Goal: Task Accomplishment & Management: Complete application form

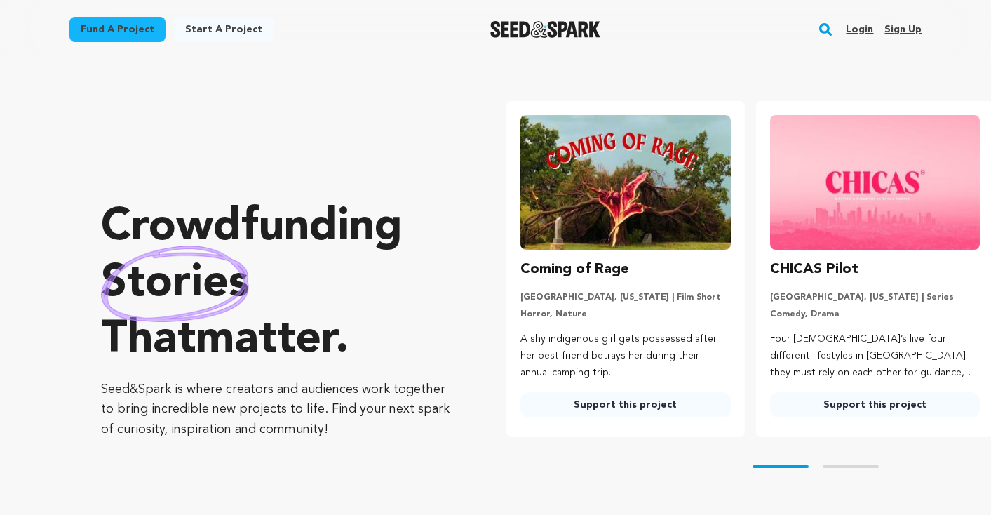
click at [215, 29] on link "Start a project" at bounding box center [224, 29] width 100 height 25
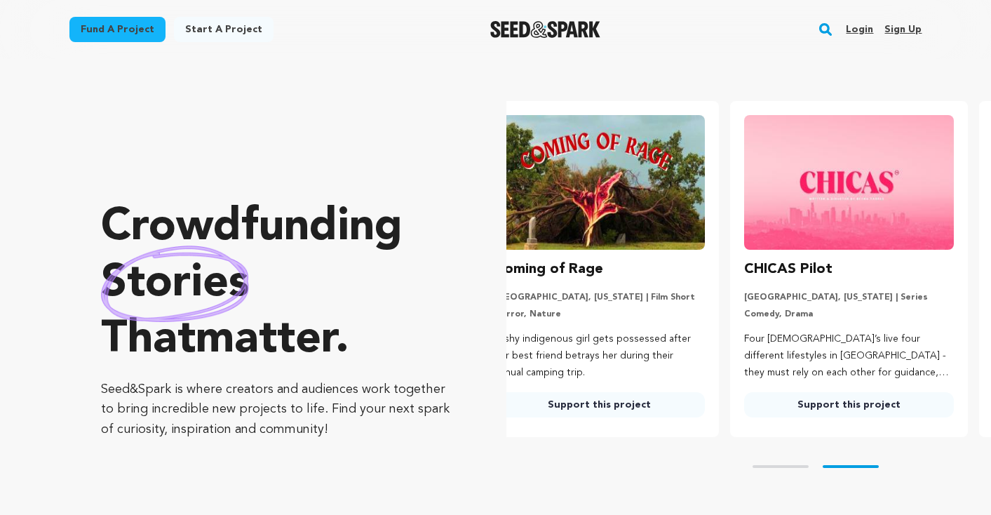
scroll to position [0, 119]
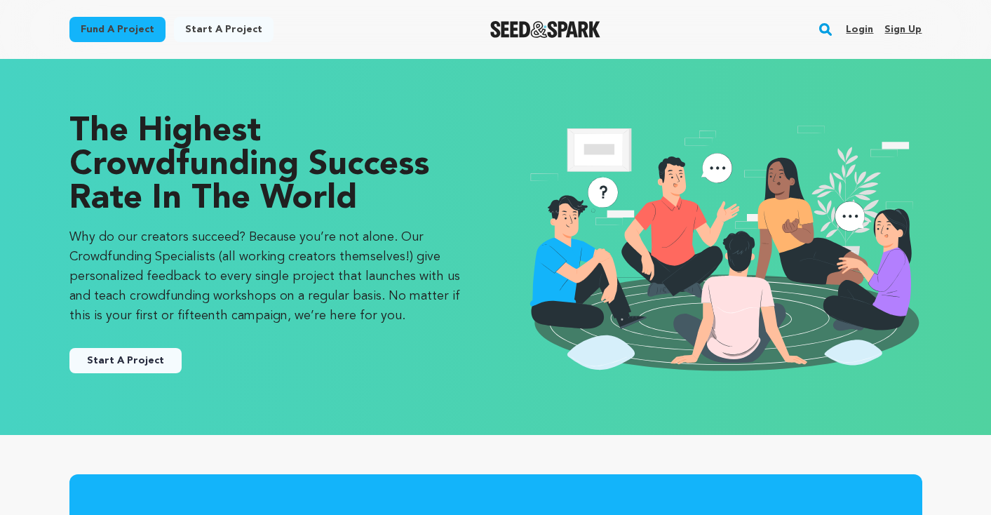
click at [125, 362] on link "Start A Project" at bounding box center [125, 360] width 112 height 25
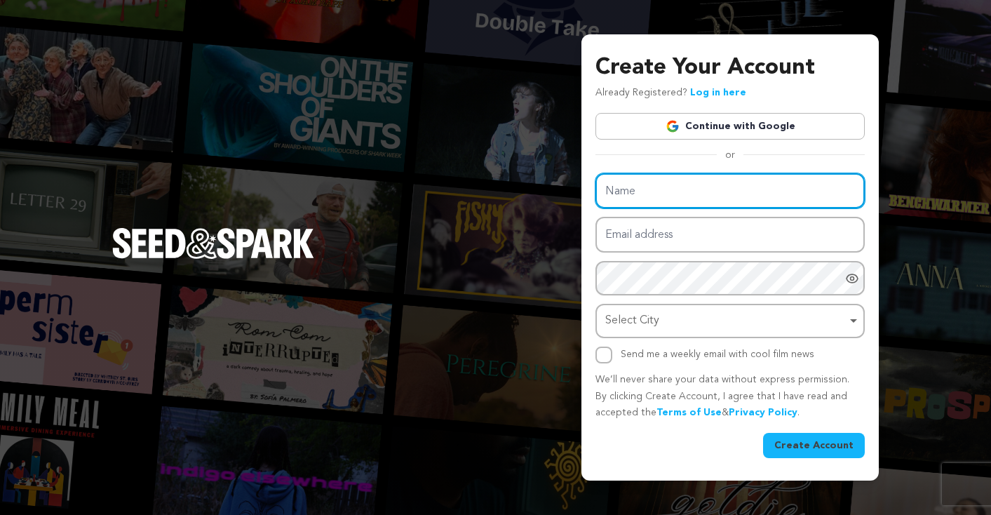
click at [688, 192] on input "Name" at bounding box center [729, 191] width 269 height 36
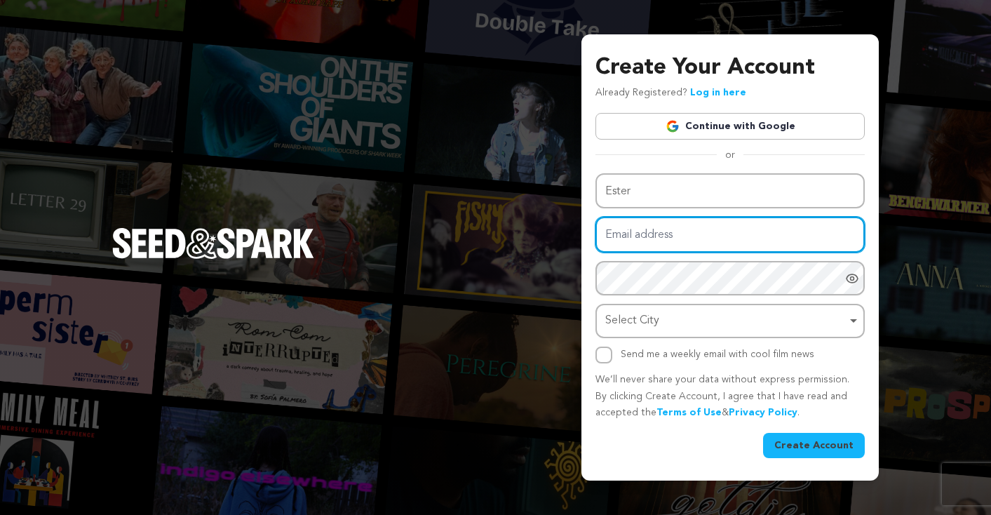
click at [672, 236] on input "Email address" at bounding box center [729, 235] width 269 height 36
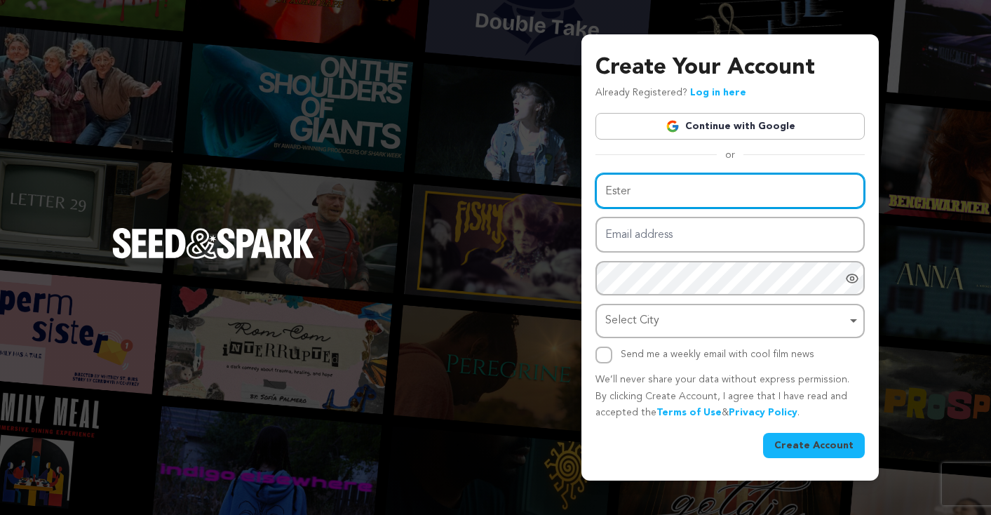
click at [694, 193] on input "Ester" at bounding box center [729, 191] width 269 height 36
type input "Ester Na"
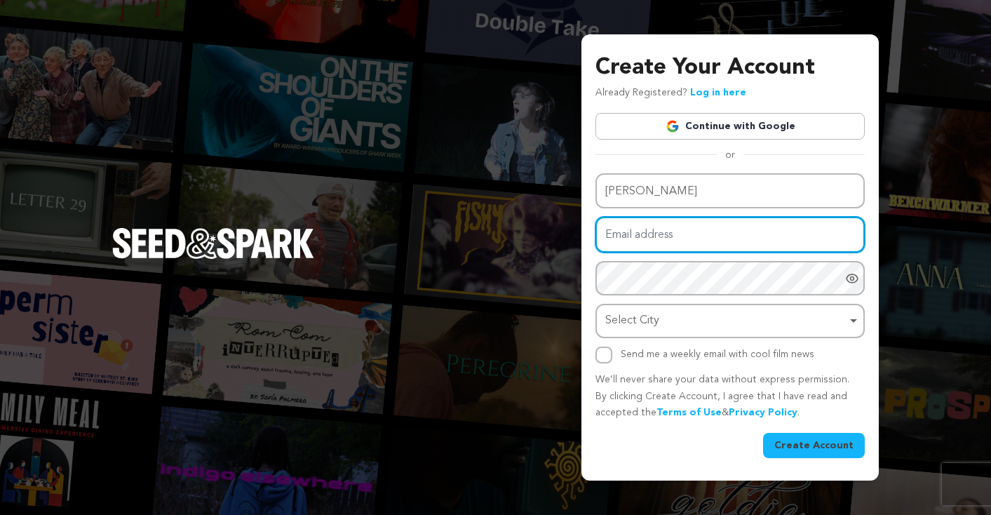
click at [668, 238] on input "Email address" at bounding box center [729, 235] width 269 height 36
type input "esternavienna@gmail.com"
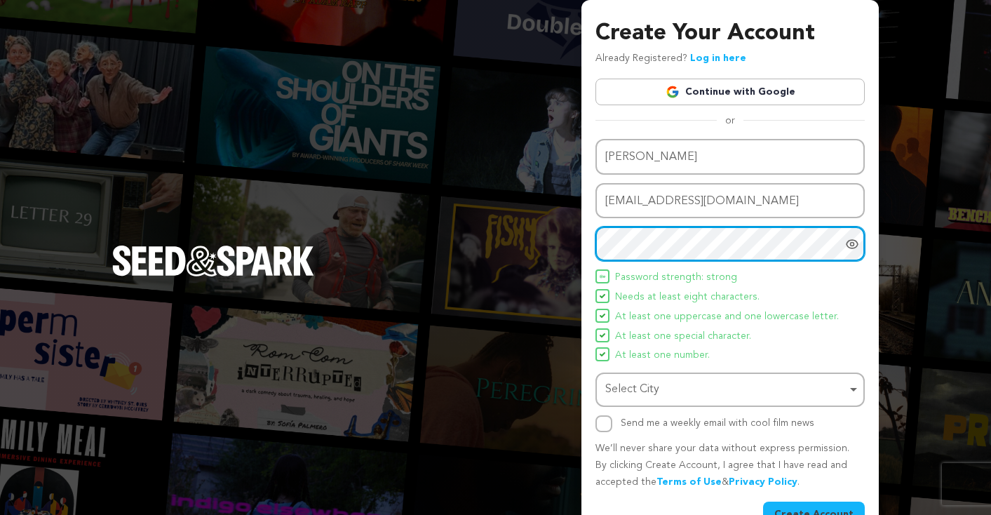
click at [690, 388] on div "Select City Remove item" at bounding box center [725, 389] width 241 height 20
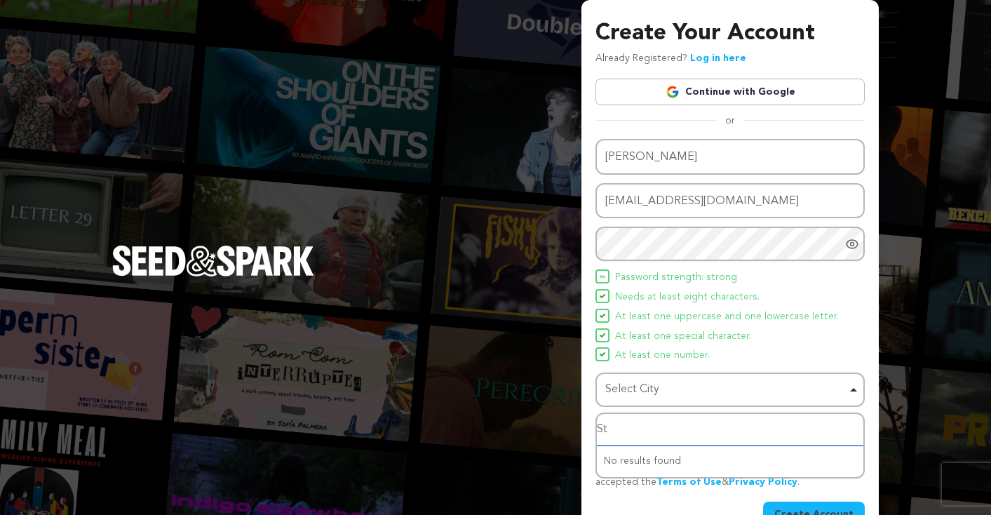
type input "S"
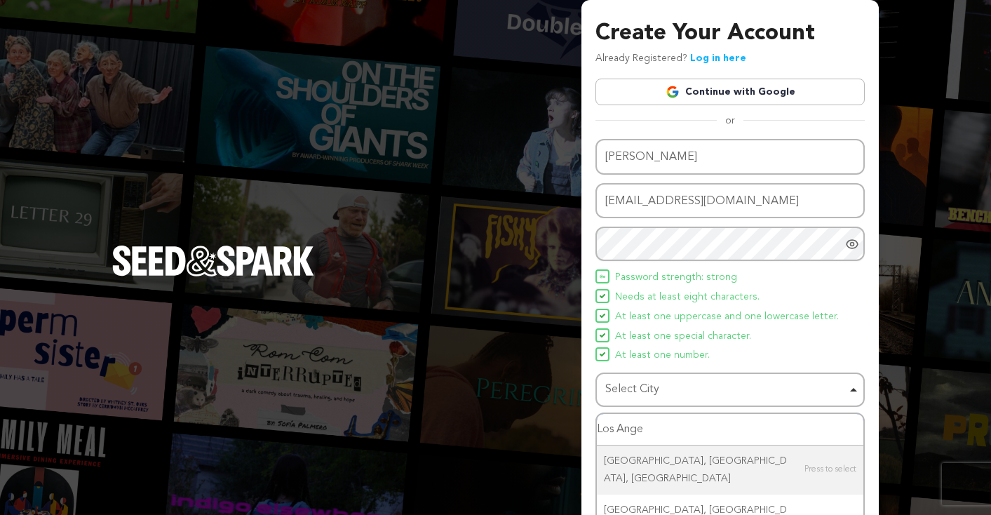
type input "Los Angel"
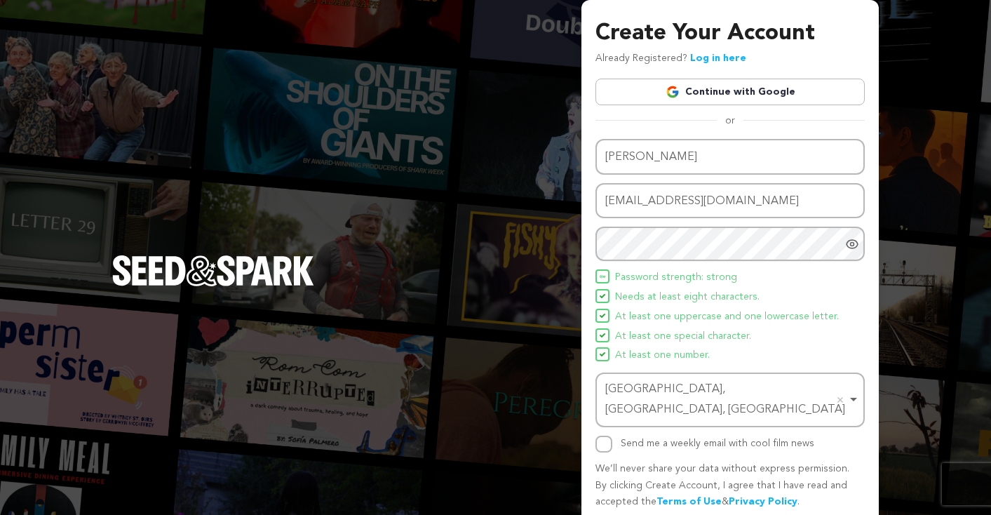
scroll to position [34, 0]
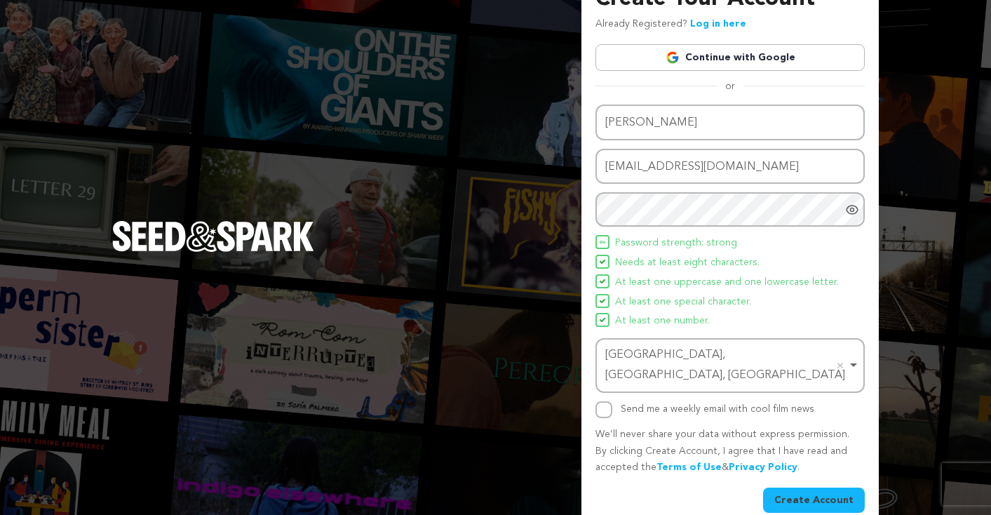
click at [812, 487] on button "Create Account" at bounding box center [814, 499] width 102 height 25
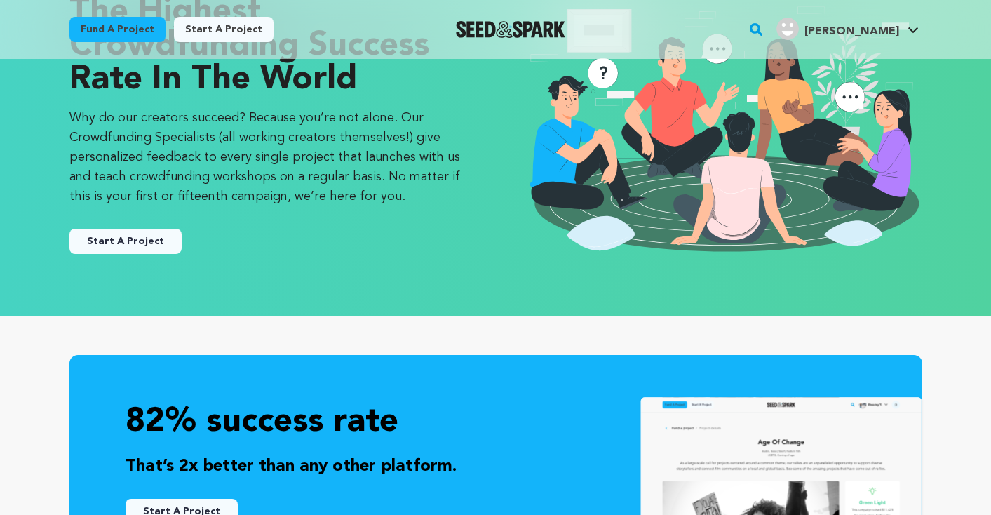
scroll to position [120, 0]
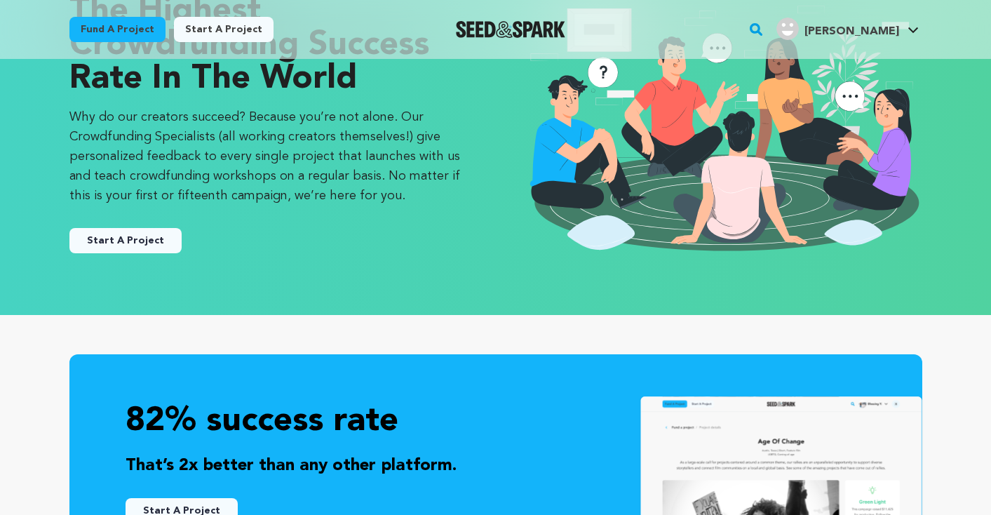
click at [119, 240] on button "Start A Project" at bounding box center [125, 240] width 112 height 25
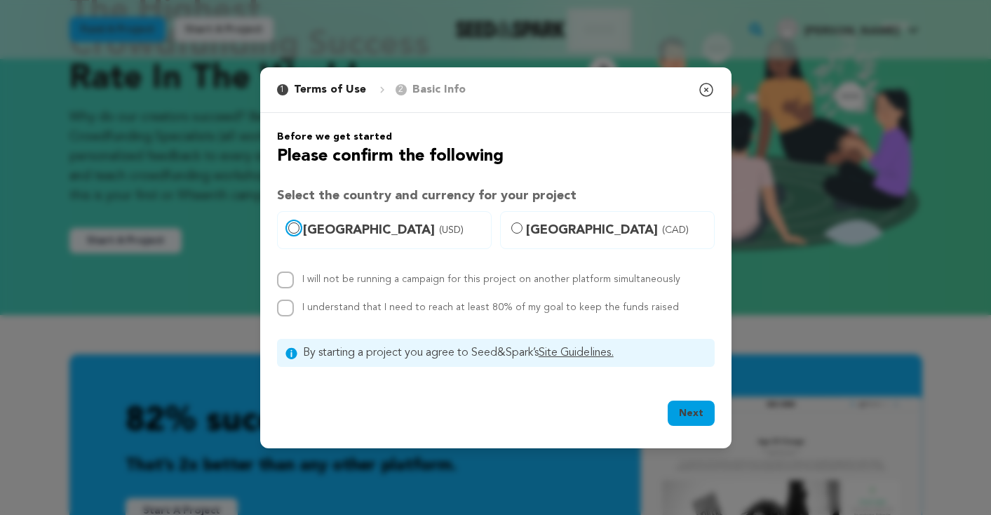
click at [291, 227] on input "[GEOGRAPHIC_DATA] (USD)" at bounding box center [293, 227] width 11 height 11
radio input "true"
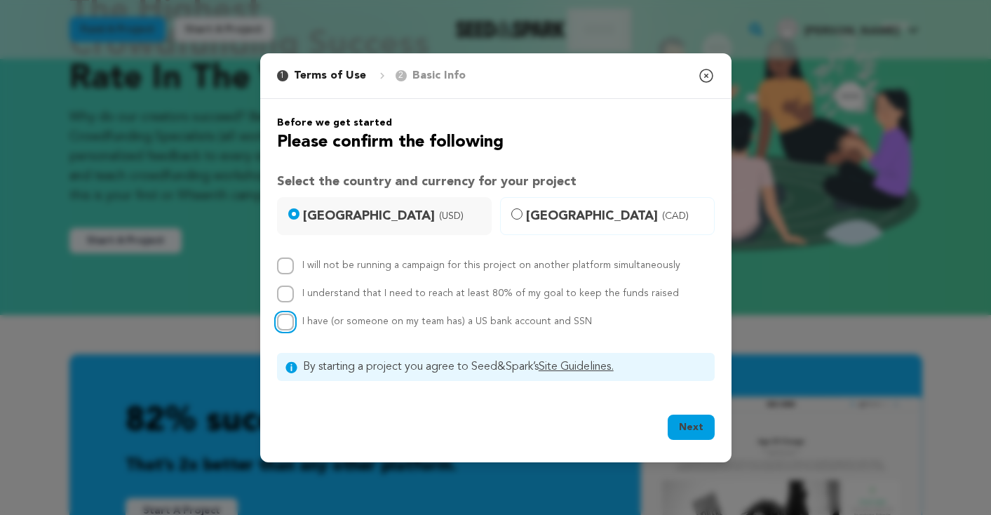
click at [285, 320] on input "I have (or someone on my team has) a US bank account and SSN" at bounding box center [285, 321] width 17 height 17
checkbox input "true"
click at [287, 294] on input "I understand that I need to reach at least 80% of my goal to keep the funds rai…" at bounding box center [285, 293] width 17 height 17
checkbox input "true"
click at [286, 261] on input "I will not be running a campaign for this project on another platform simultane…" at bounding box center [285, 265] width 17 height 17
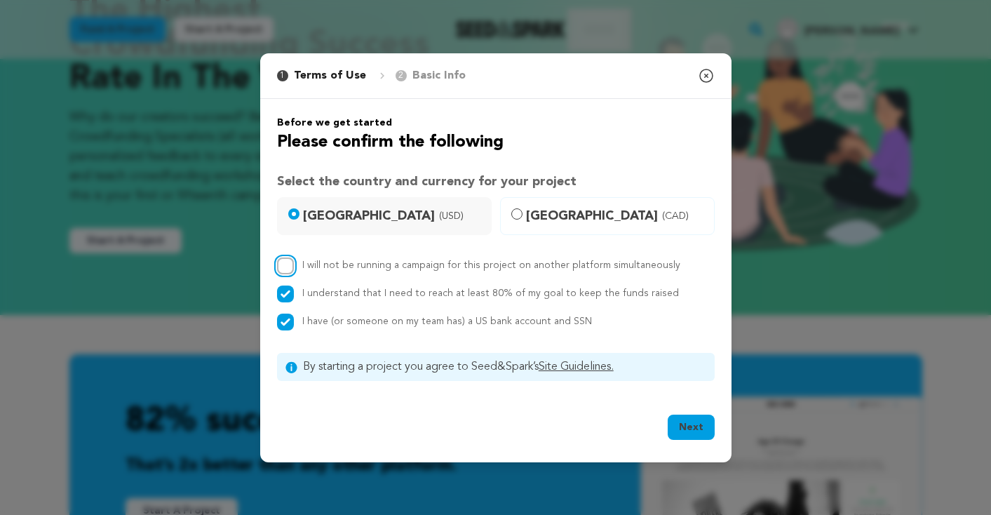
checkbox input "true"
click at [689, 426] on button "Next" at bounding box center [690, 426] width 47 height 25
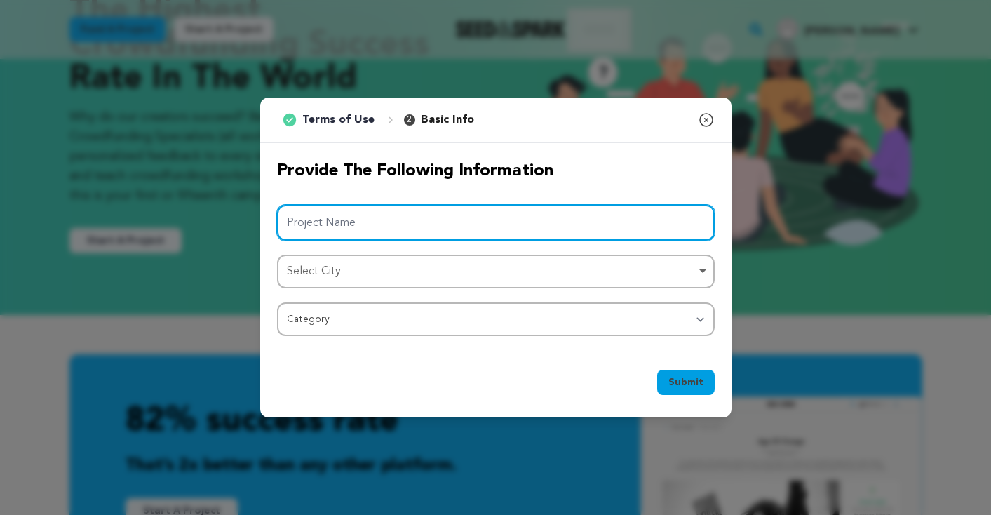
click at [430, 220] on input "Project Name" at bounding box center [495, 223] width 437 height 36
click at [407, 271] on div "Select City Remove item" at bounding box center [491, 271] width 409 height 20
type input "Breathe Me"
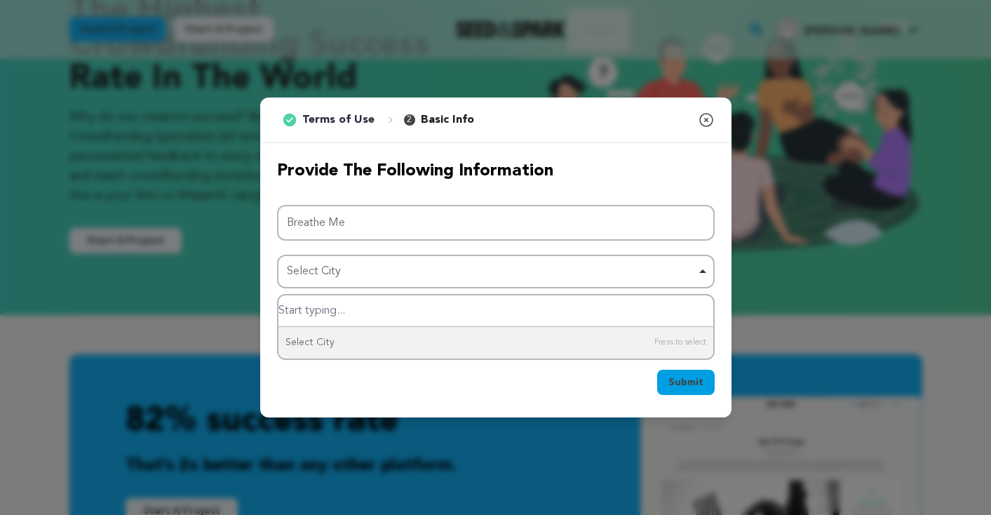
click at [351, 313] on input "Select City" at bounding box center [495, 311] width 435 height 32
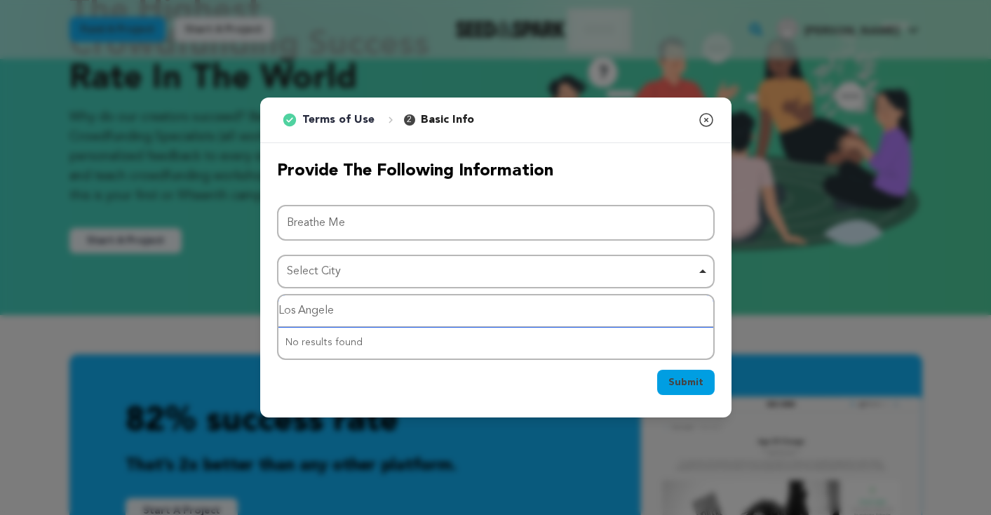
type input "Los Angeles"
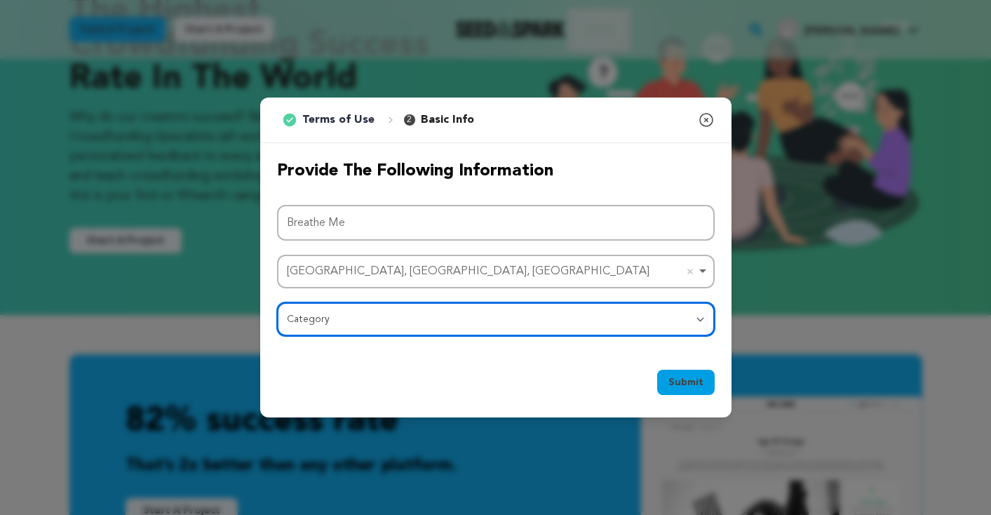
click at [363, 322] on select "Category Film Feature Film Short Series Film Festival Company Music Video VR Ex…" at bounding box center [495, 319] width 437 height 34
select select "10890"
click at [277, 302] on select "Category Film Feature Film Short Series Film Festival Company Music Video VR Ex…" at bounding box center [495, 319] width 437 height 34
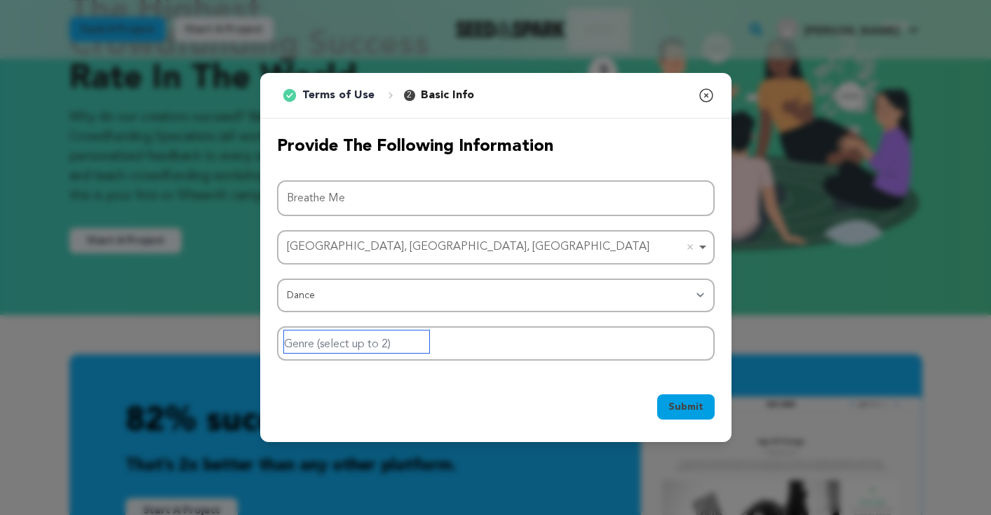
click at [379, 347] on input "Genre (select up to 2)" at bounding box center [356, 341] width 145 height 22
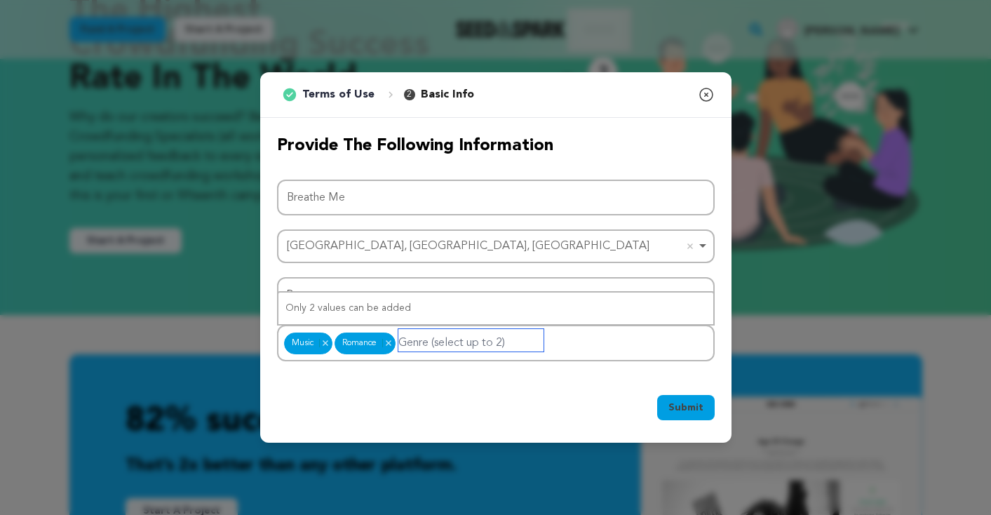
scroll to position [0, 0]
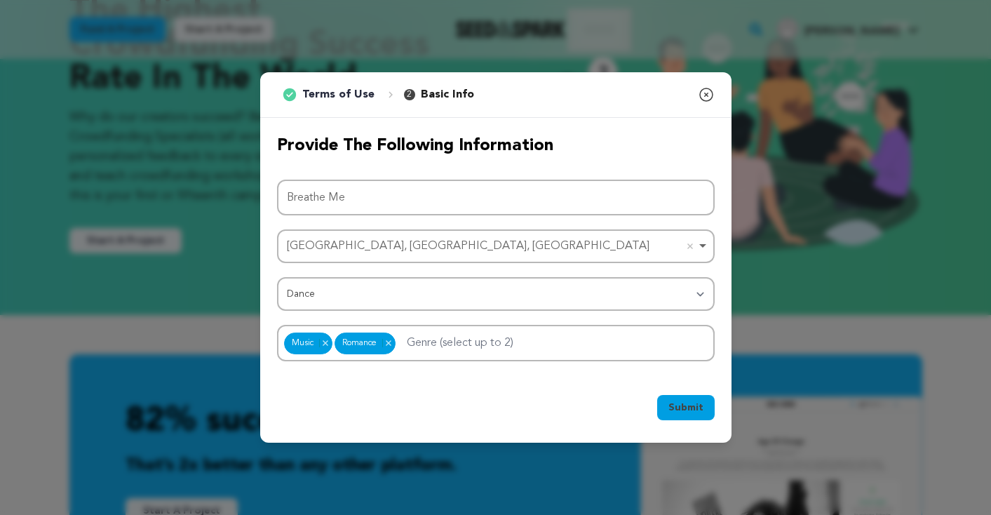
click at [691, 405] on span "Submit" at bounding box center [685, 407] width 35 height 14
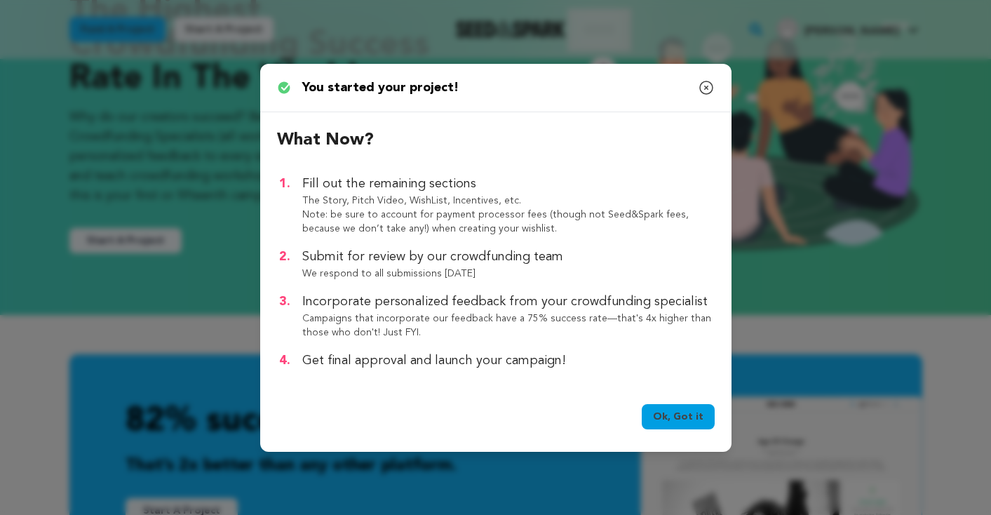
click at [680, 415] on link "Ok, Got it" at bounding box center [677, 416] width 73 height 25
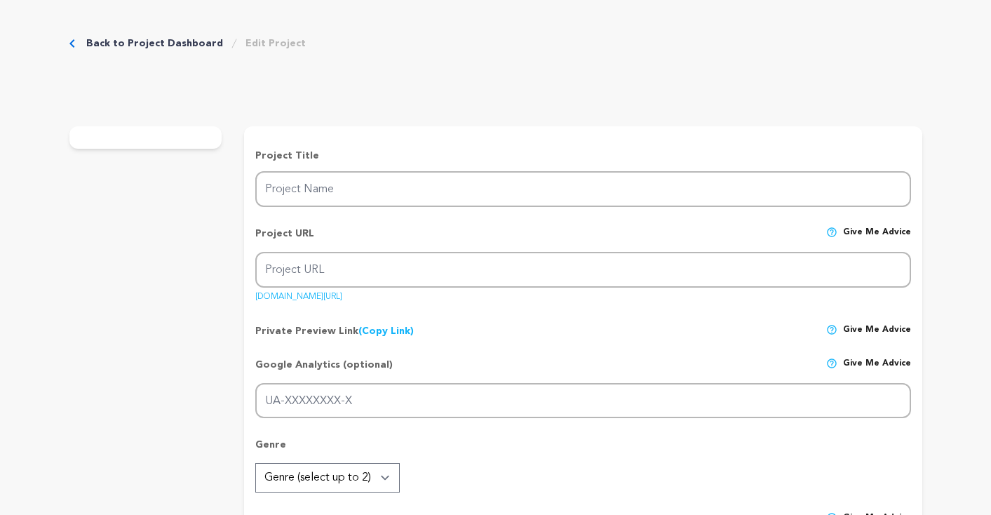
type input "Breathe Me"
type input "breathe-me"
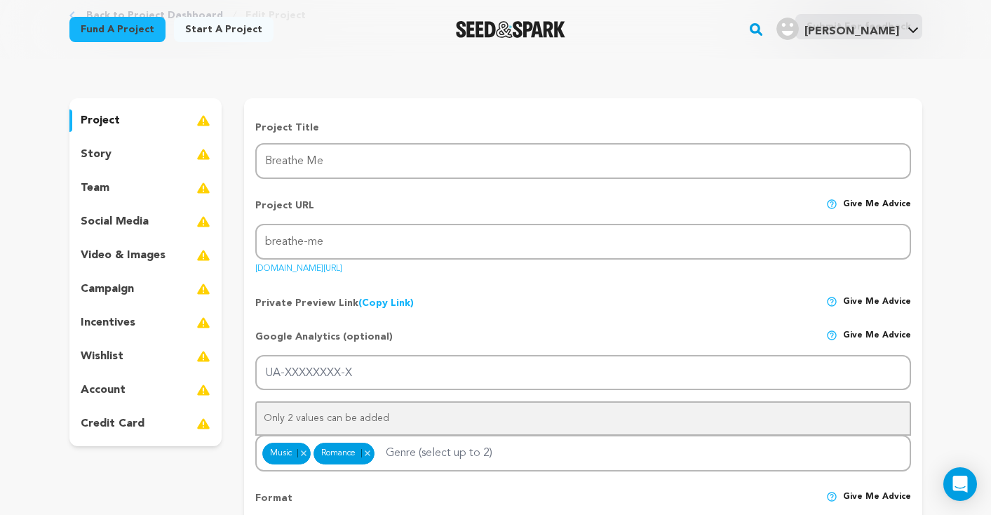
scroll to position [69, 0]
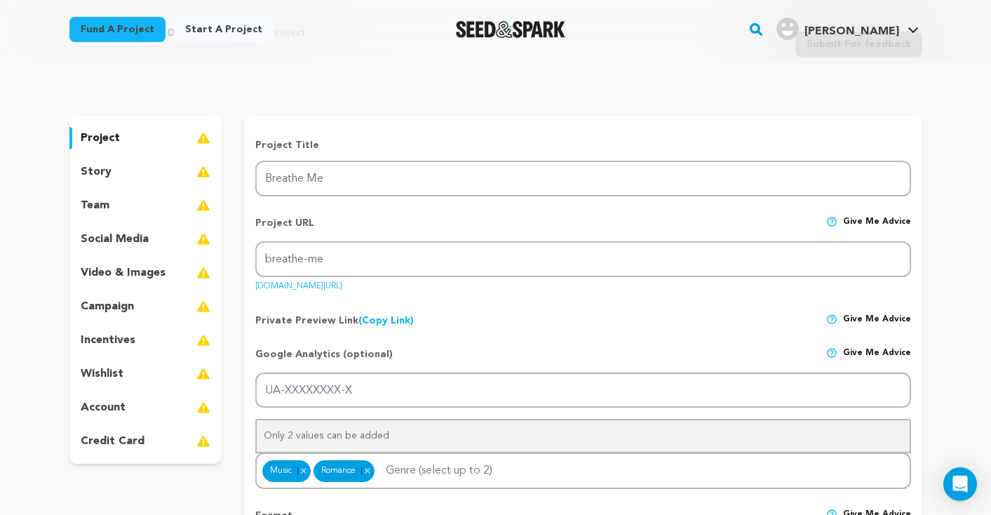
click at [130, 177] on div "story" at bounding box center [145, 172] width 153 height 22
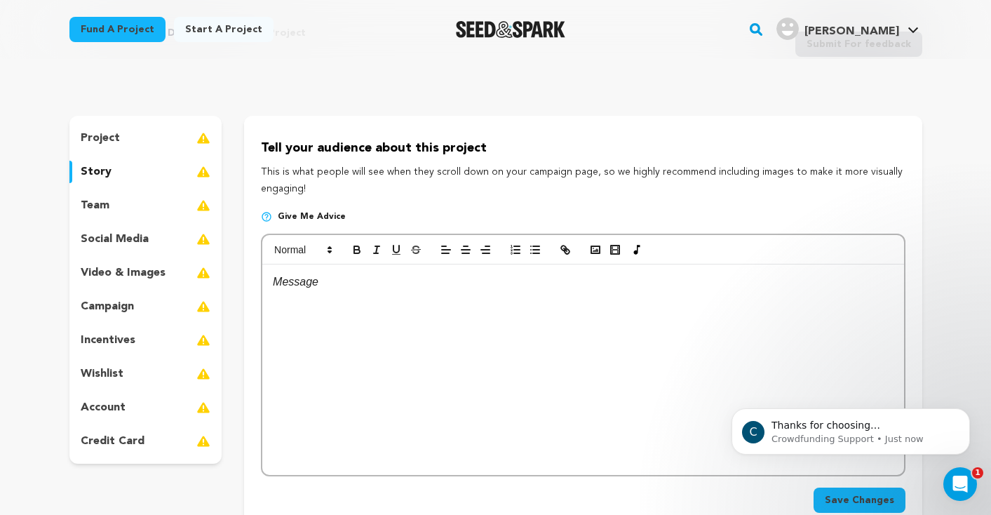
click at [128, 208] on div "team" at bounding box center [145, 205] width 153 height 22
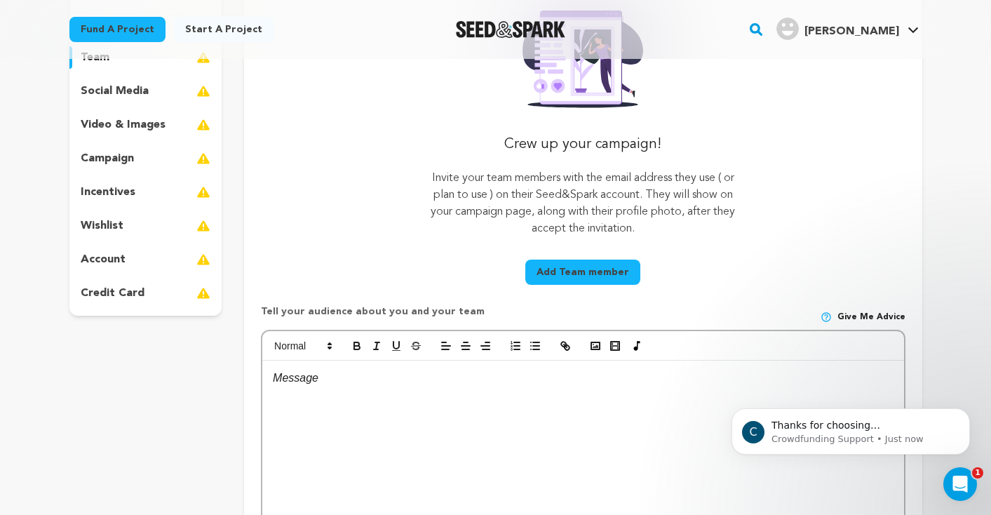
scroll to position [223, 0]
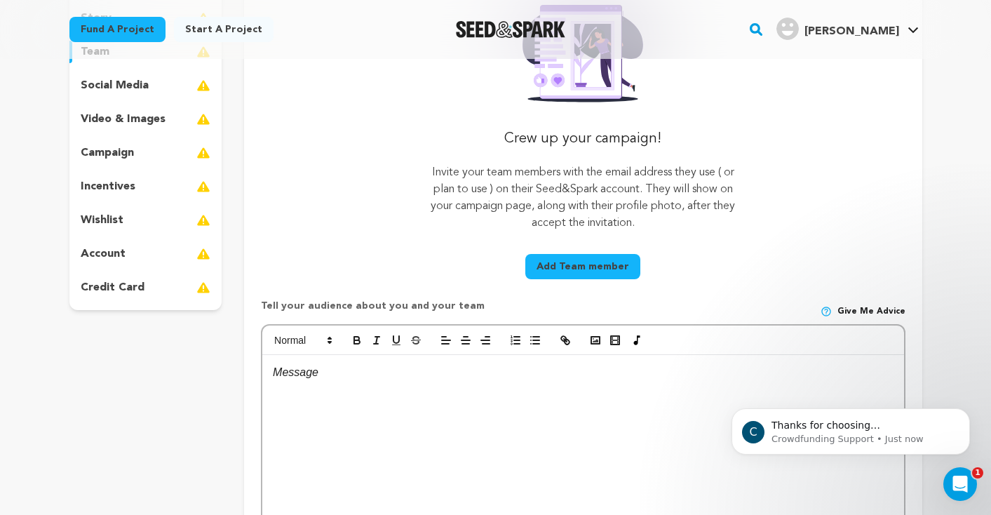
click at [575, 266] on button "Add Team member" at bounding box center [582, 266] width 115 height 25
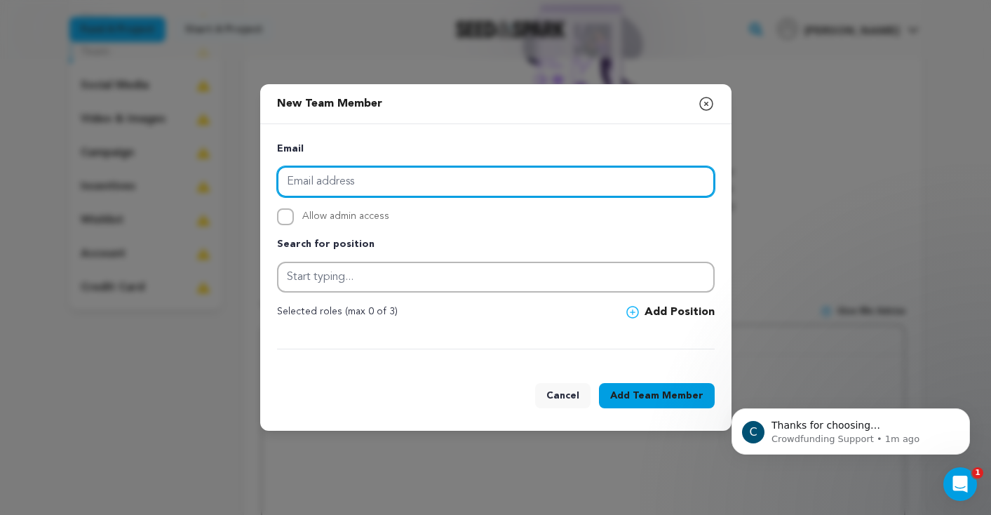
click at [381, 180] on input "email" at bounding box center [495, 181] width 437 height 31
paste input "[EMAIL_ADDRESS][DOMAIN_NAME]"
type input "[EMAIL_ADDRESS][DOMAIN_NAME]"
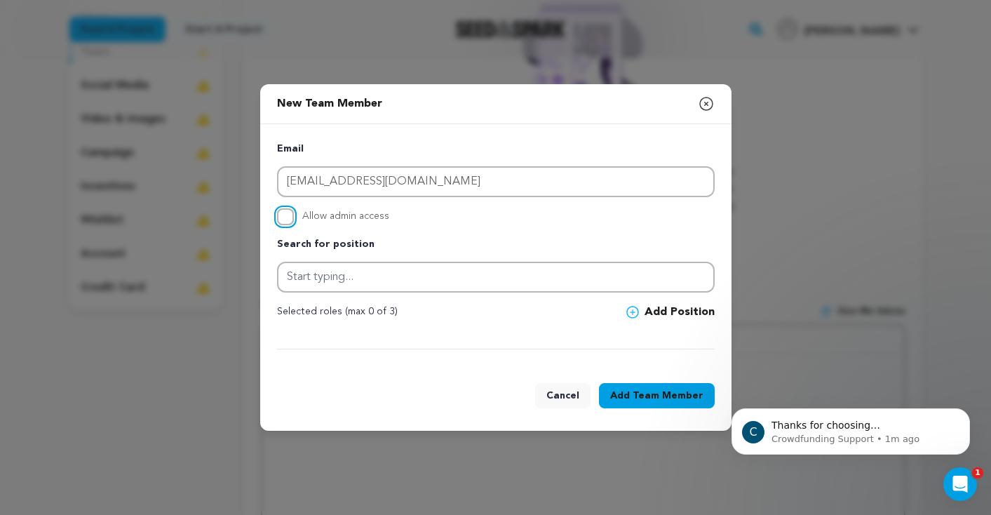
click at [284, 215] on input "Allow admin access" at bounding box center [285, 216] width 17 height 17
checkbox input "true"
click at [639, 393] on span "Team Member" at bounding box center [667, 395] width 71 height 14
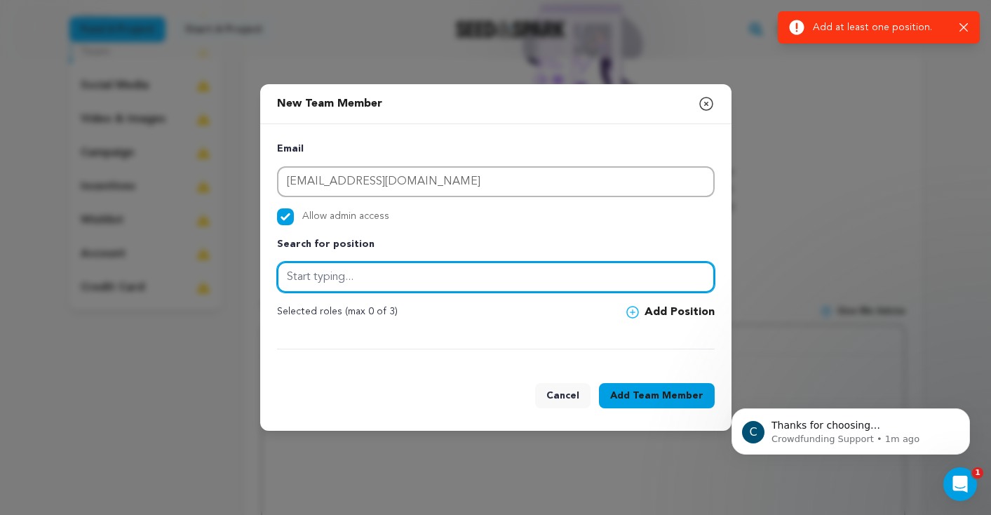
click at [360, 282] on input "text" at bounding box center [495, 276] width 437 height 31
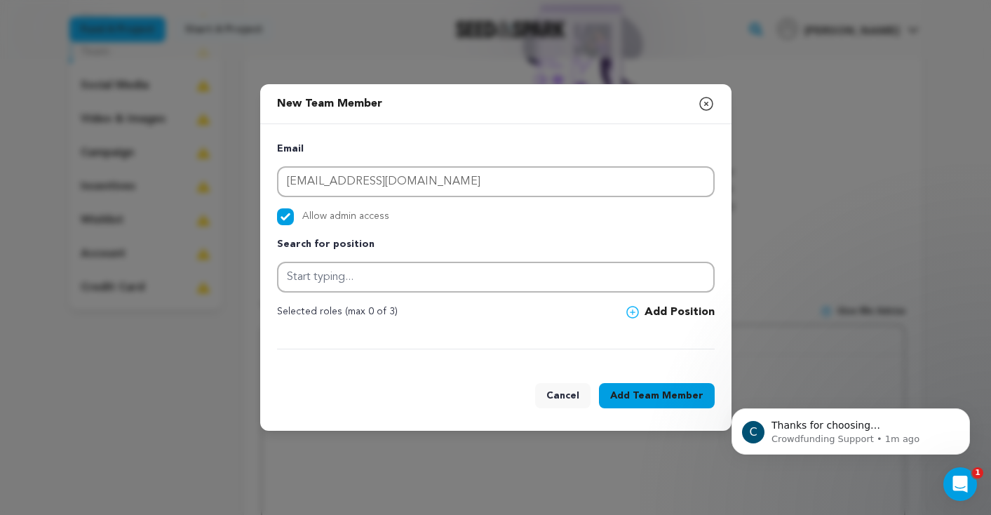
click at [634, 308] on icon at bounding box center [632, 312] width 13 height 13
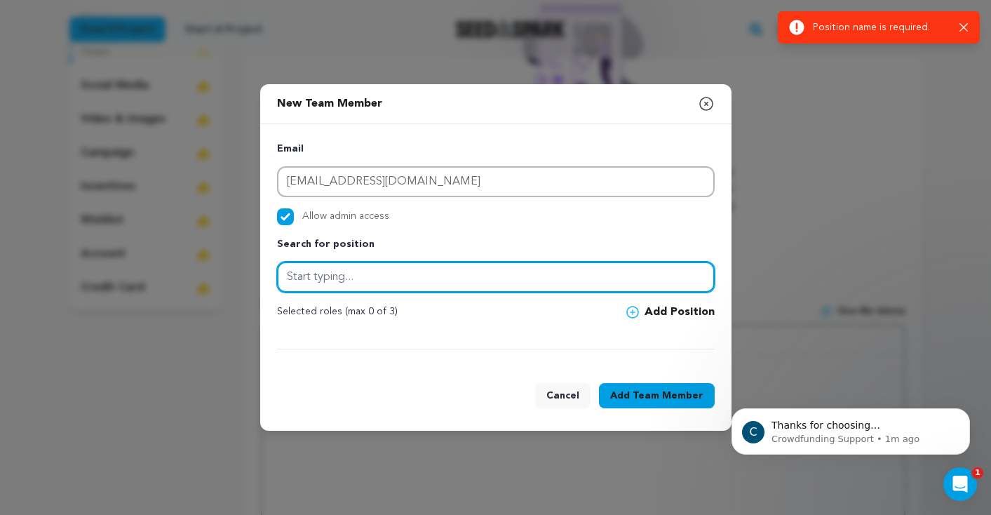
click at [344, 276] on input "text" at bounding box center [495, 276] width 437 height 31
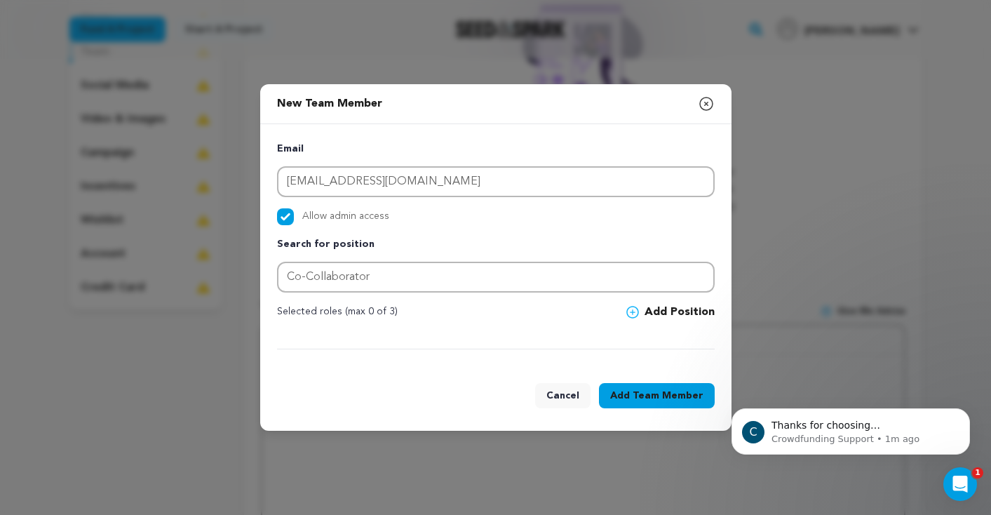
click at [404, 336] on div at bounding box center [495, 341] width 437 height 18
click at [463, 326] on button "Add New Position" at bounding box center [496, 316] width 436 height 25
click at [652, 393] on span "Team Member" at bounding box center [667, 395] width 71 height 14
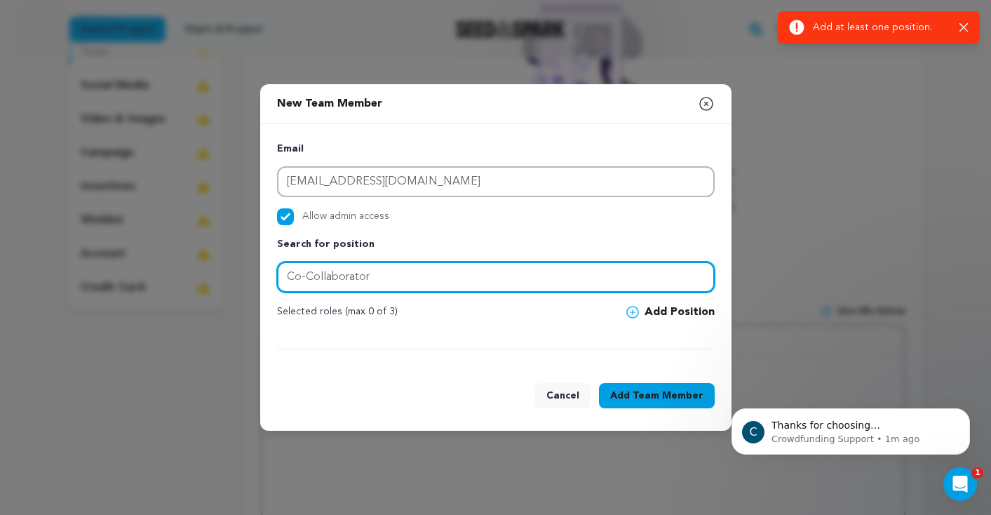
click at [383, 273] on input "Co-Collaborator" at bounding box center [495, 276] width 437 height 31
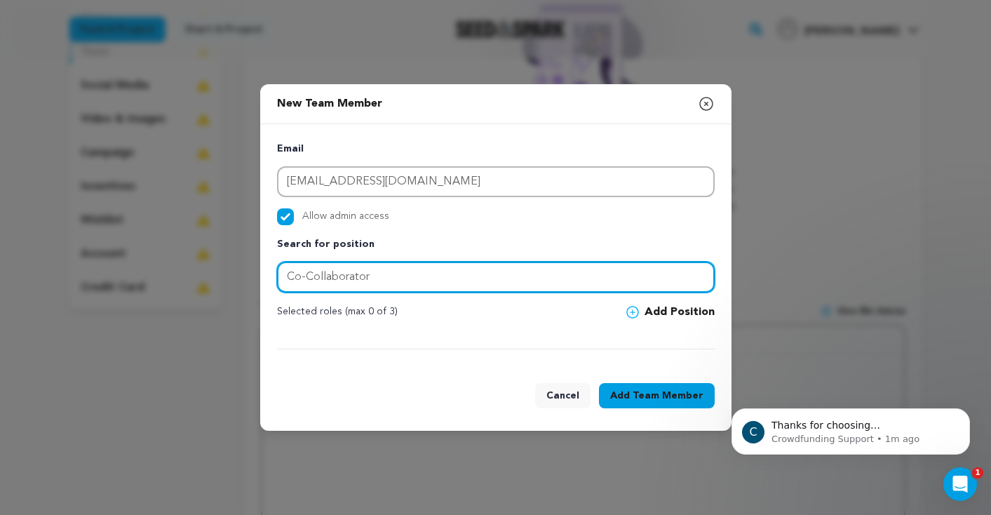
click at [383, 273] on input "Co-Collaborator" at bounding box center [495, 276] width 437 height 31
type input "Collaborator"
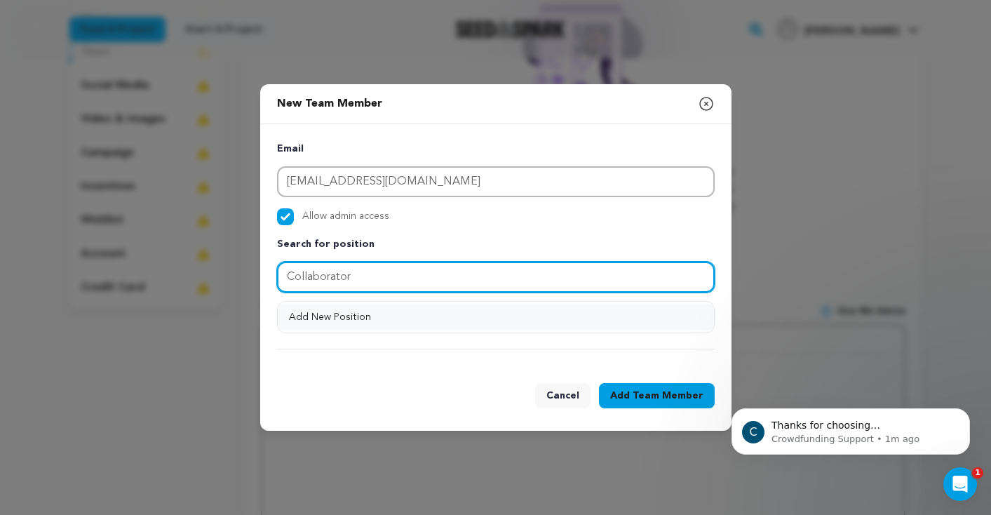
click at [332, 313] on button "Add New Position" at bounding box center [496, 316] width 436 height 25
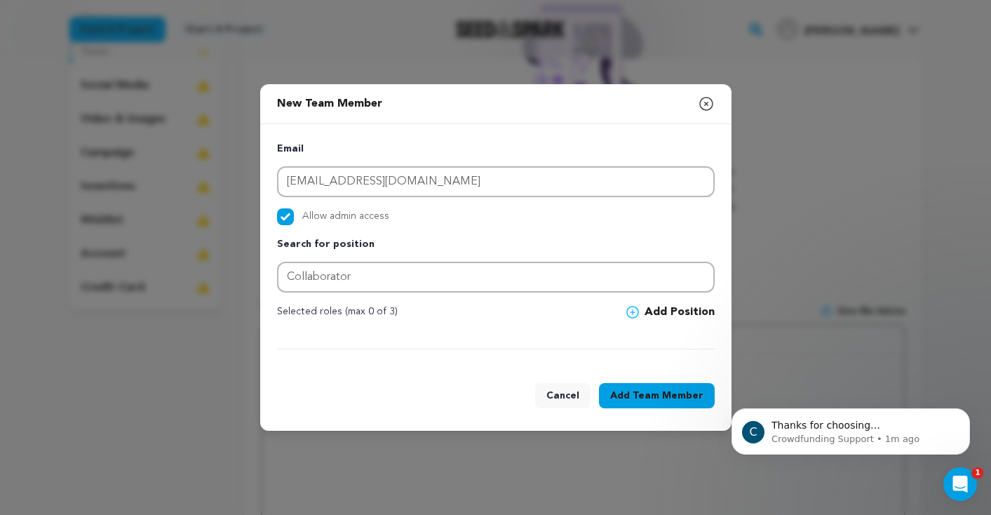
click at [634, 312] on icon at bounding box center [632, 312] width 13 height 13
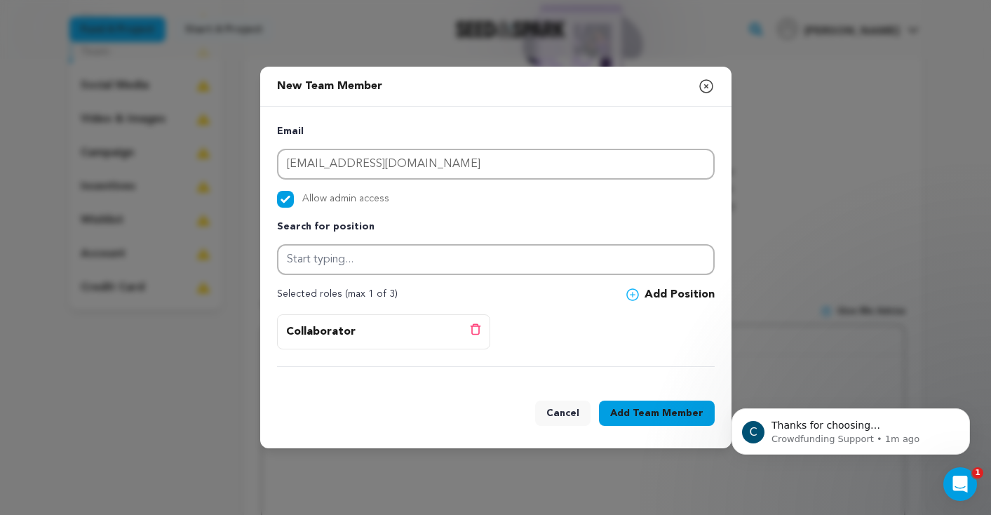
click at [657, 411] on span "Team Member" at bounding box center [667, 413] width 71 height 14
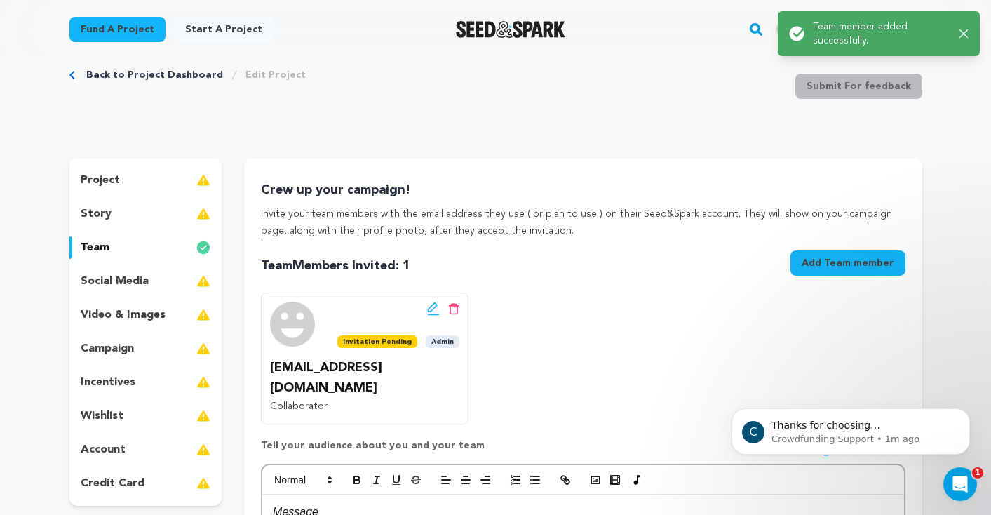
scroll to position [0, 0]
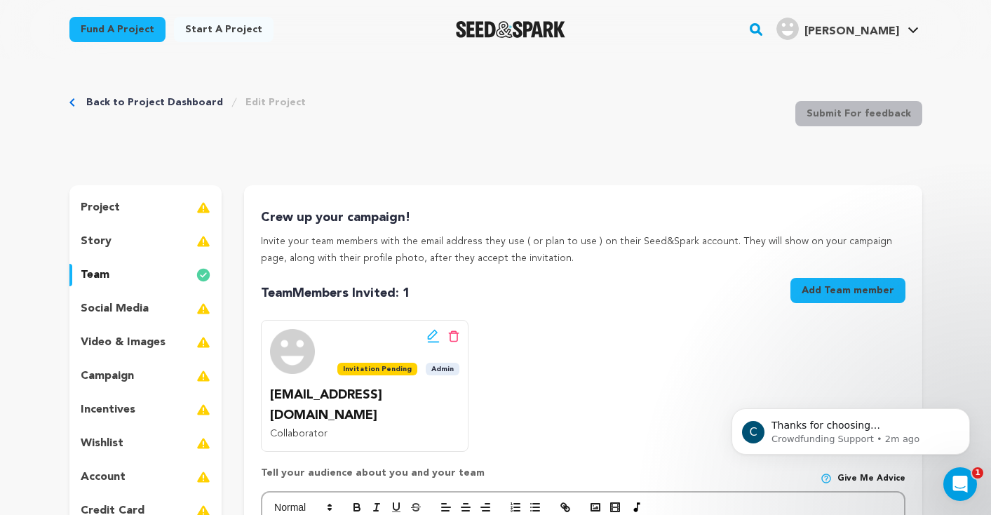
click at [140, 299] on div "social media" at bounding box center [145, 308] width 153 height 22
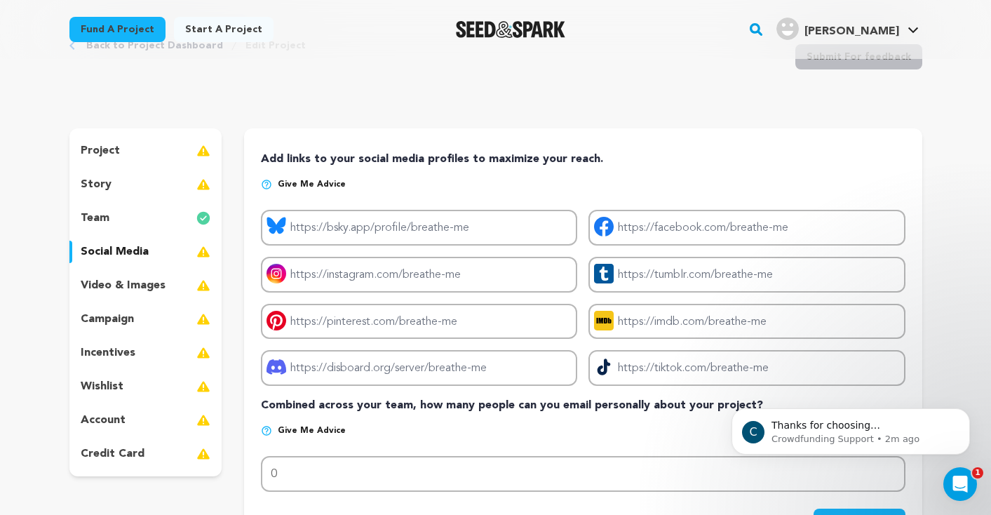
scroll to position [72, 0]
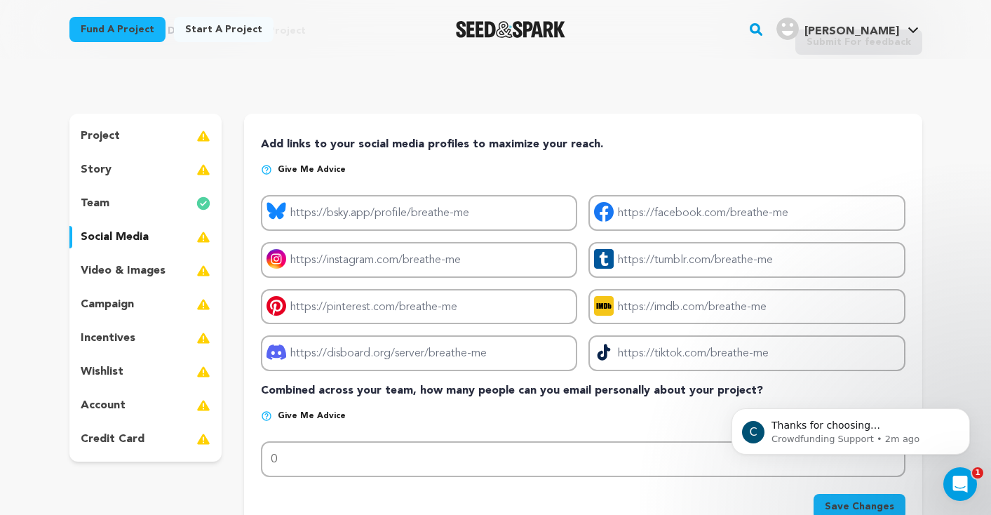
click at [147, 266] on p "video & images" at bounding box center [123, 270] width 85 height 17
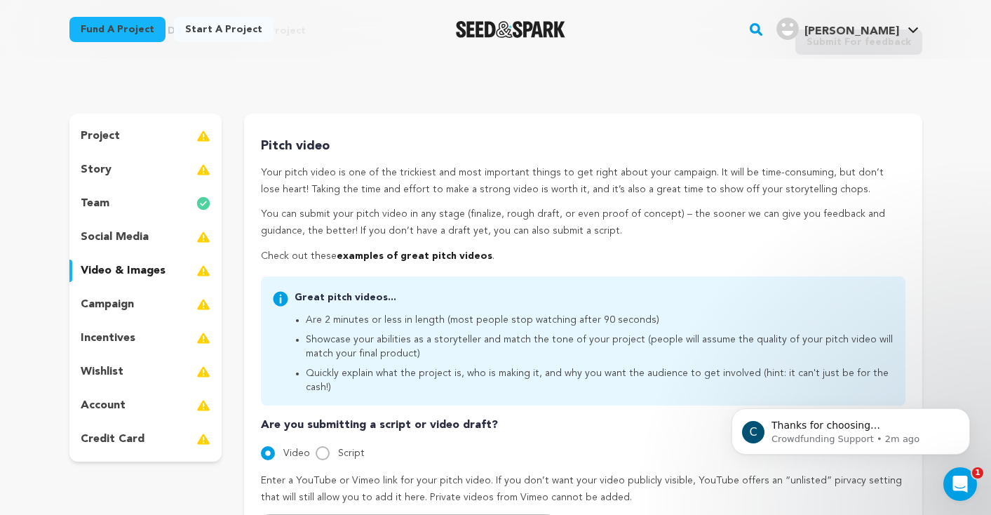
click at [135, 308] on div "campaign" at bounding box center [145, 304] width 153 height 22
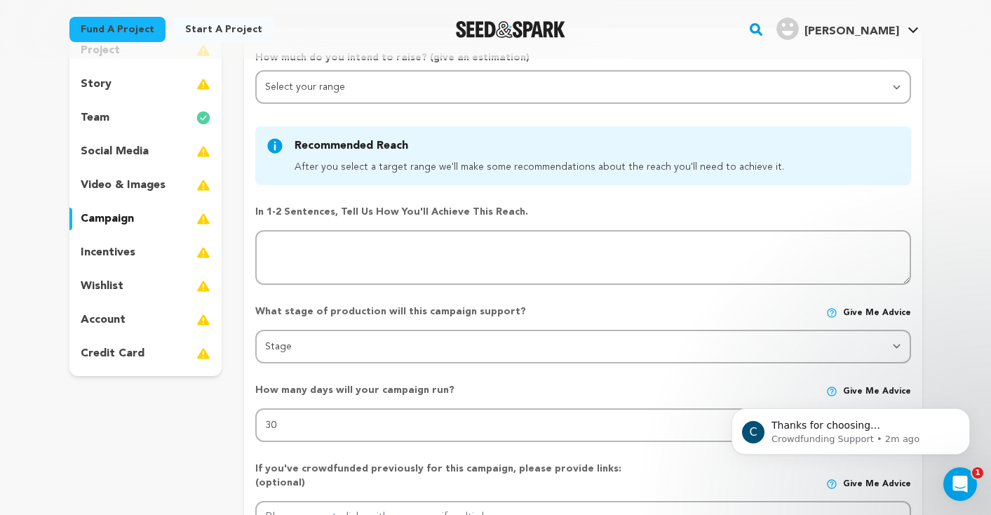
scroll to position [170, 0]
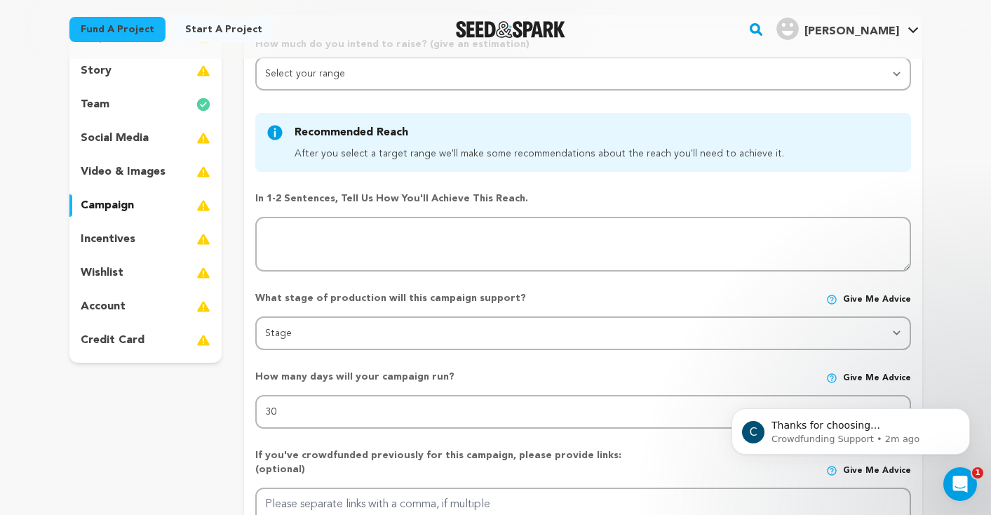
click at [121, 232] on p "incentives" at bounding box center [108, 239] width 55 height 17
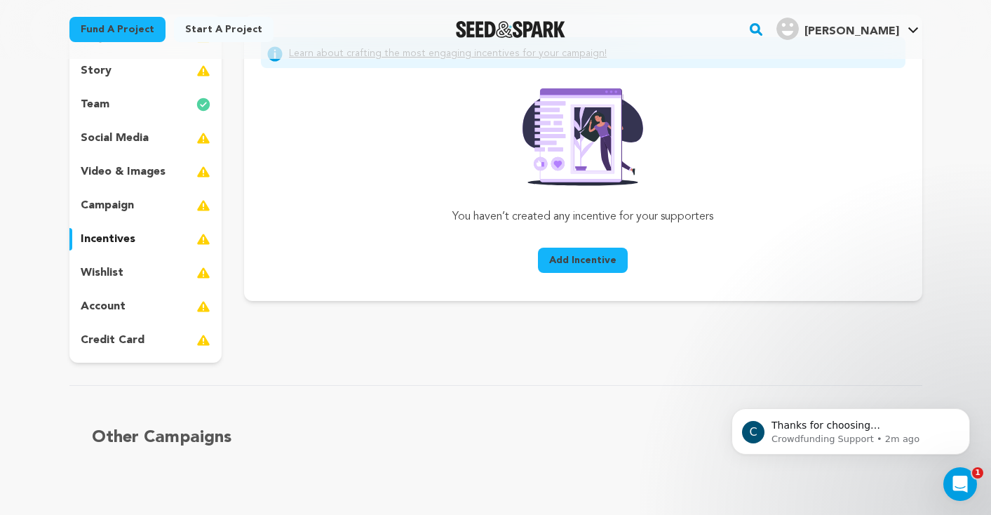
click at [122, 266] on div "wishlist" at bounding box center [145, 272] width 153 height 22
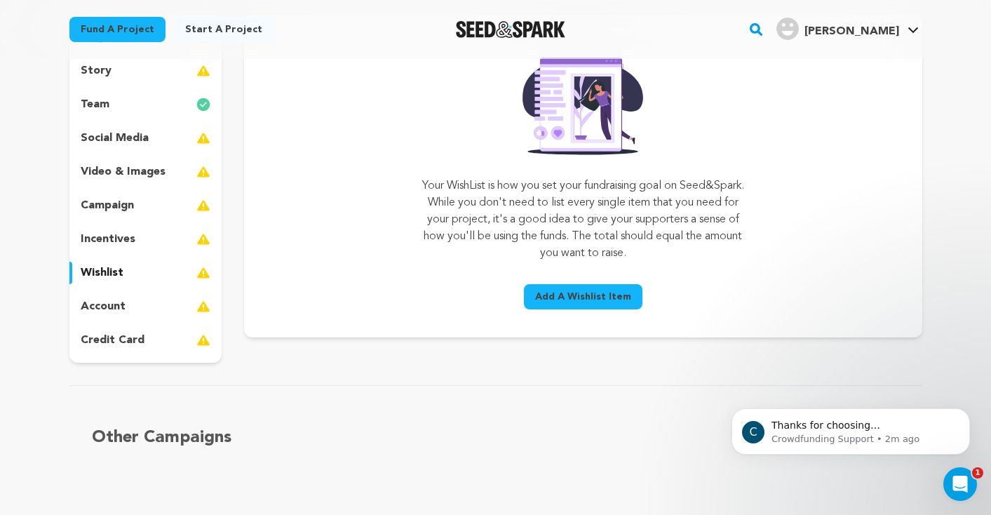
click at [108, 306] on p "account" at bounding box center [103, 306] width 45 height 17
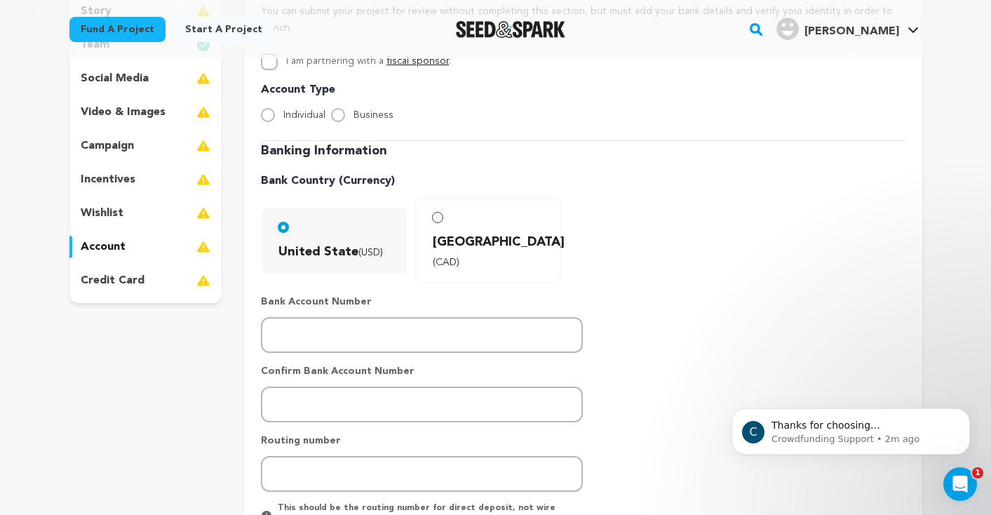
scroll to position [241, 0]
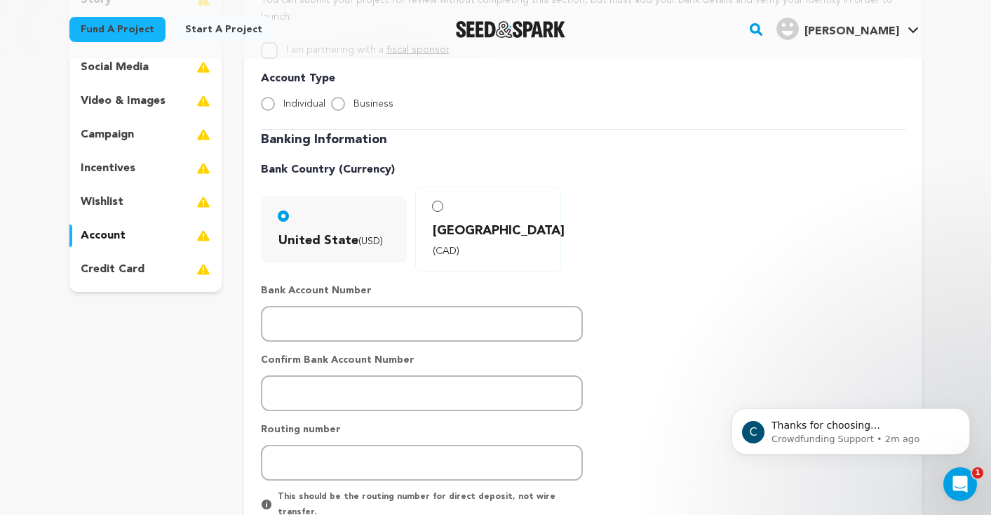
click at [109, 266] on p "credit card" at bounding box center [113, 269] width 64 height 17
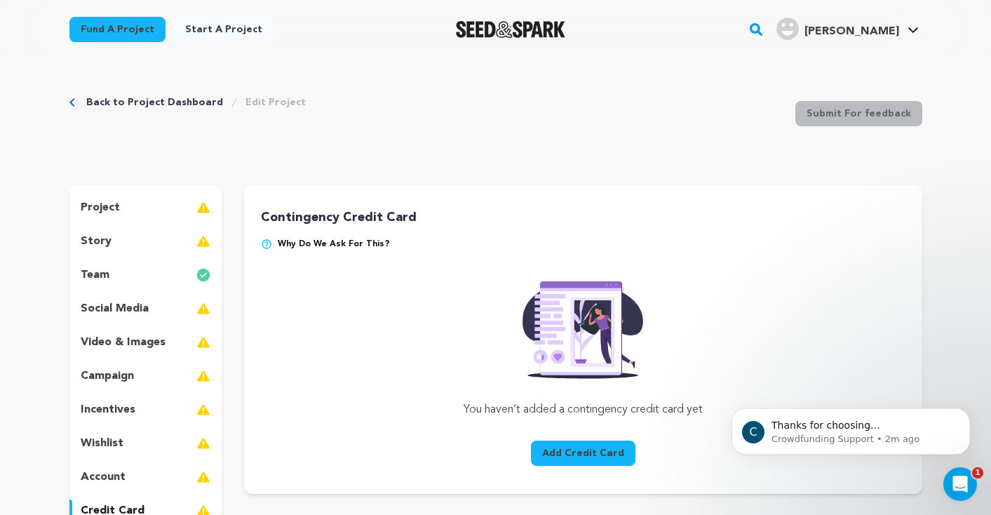
click at [104, 273] on p "team" at bounding box center [95, 274] width 29 height 17
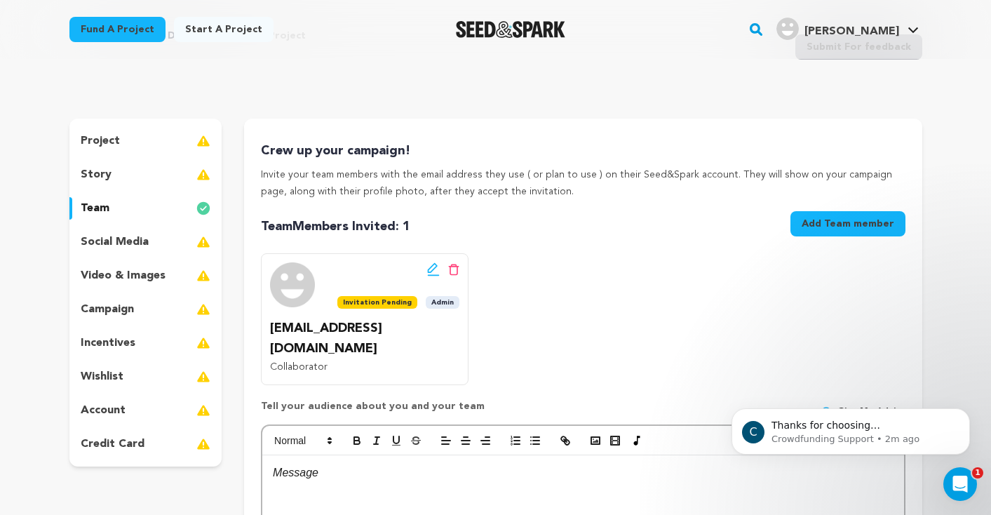
scroll to position [75, 0]
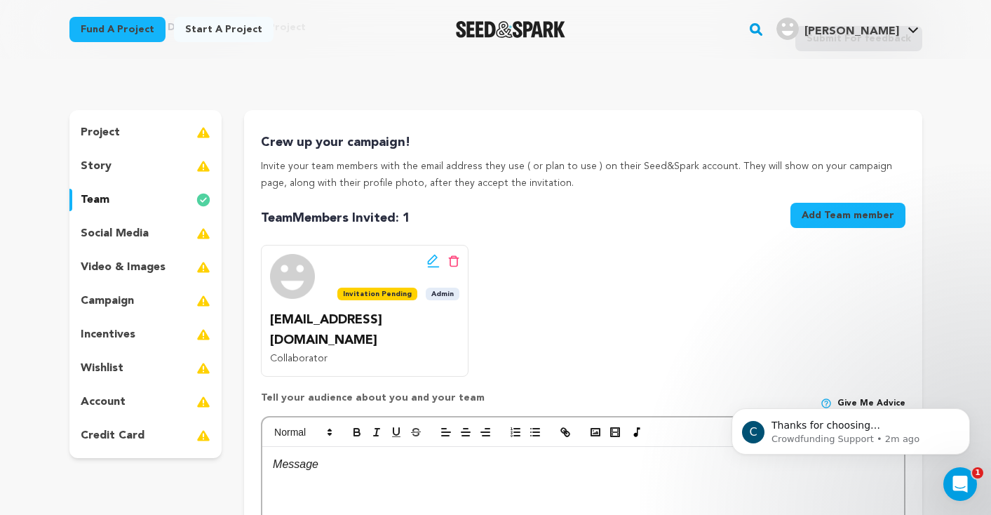
click at [95, 133] on p "project" at bounding box center [100, 132] width 39 height 17
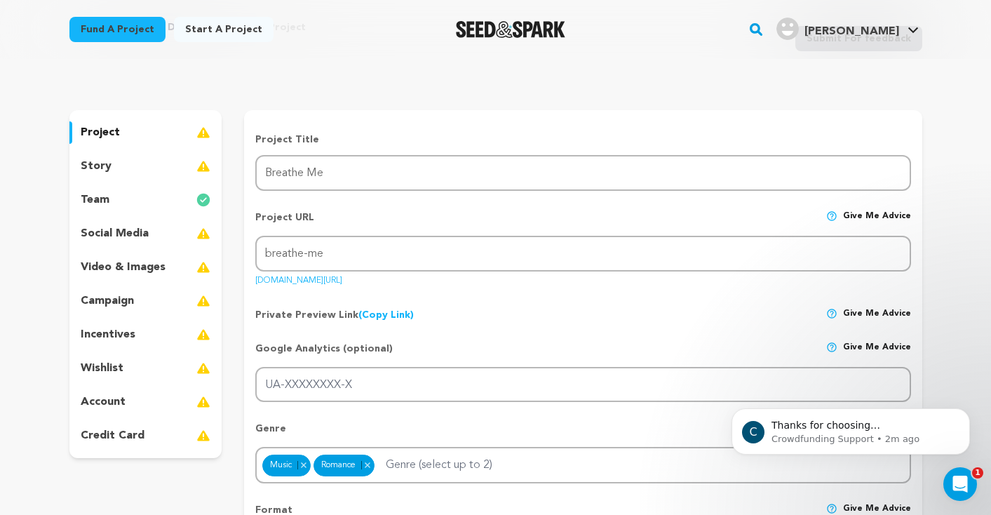
click at [95, 168] on p "story" at bounding box center [96, 166] width 31 height 17
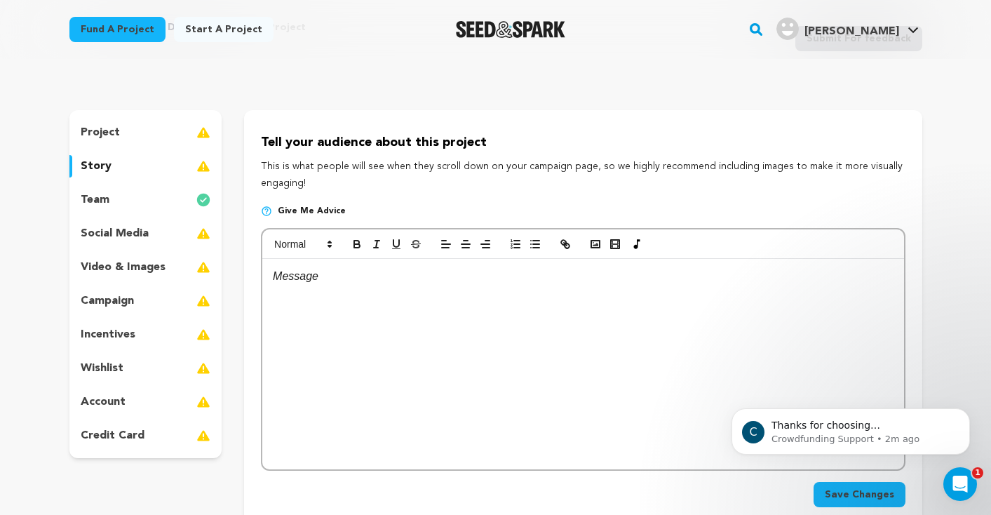
click at [90, 200] on p "team" at bounding box center [95, 199] width 29 height 17
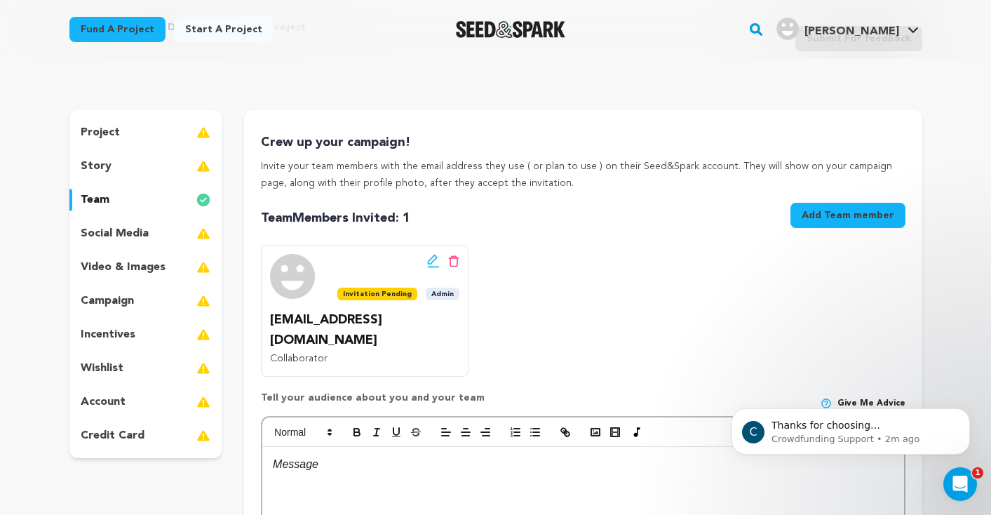
click at [94, 234] on p "social media" at bounding box center [115, 233] width 68 height 17
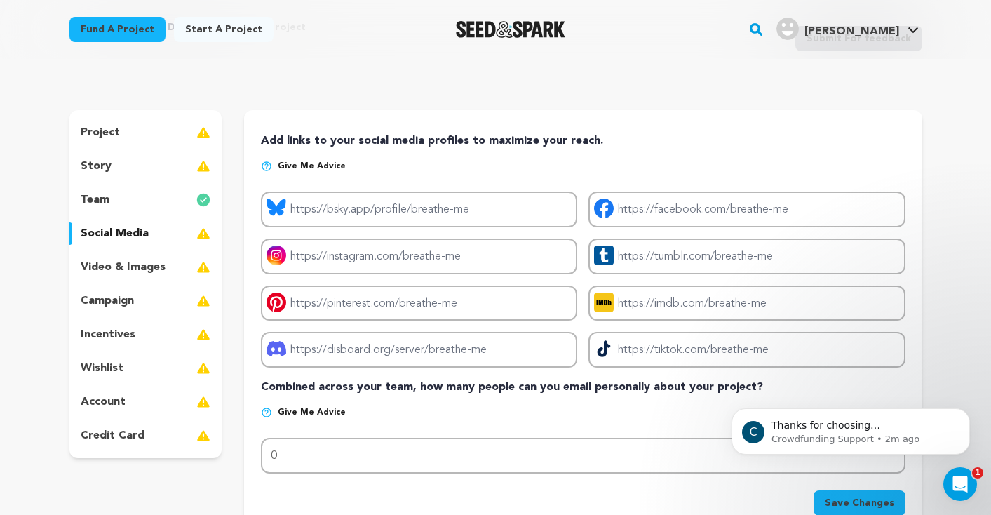
click at [96, 268] on p "video & images" at bounding box center [123, 267] width 85 height 17
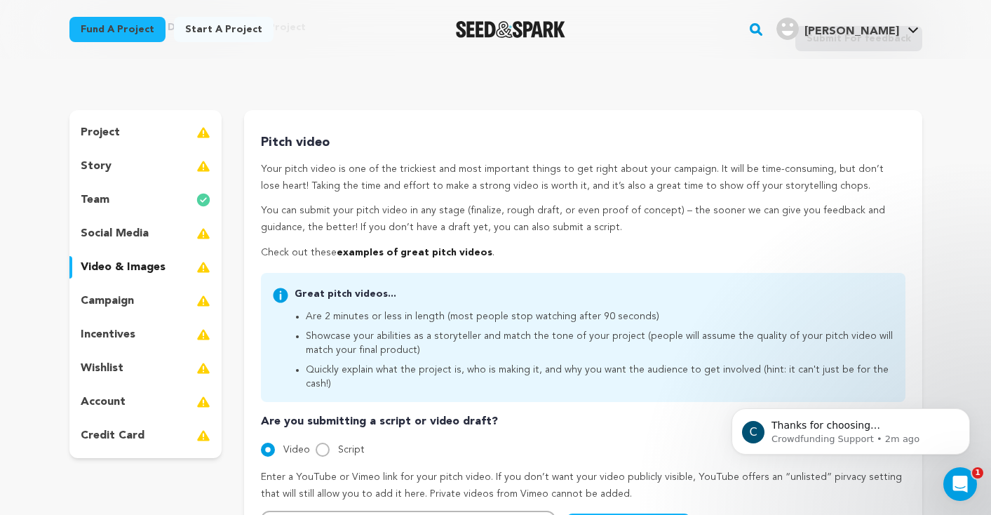
click at [95, 299] on p "campaign" at bounding box center [107, 300] width 53 height 17
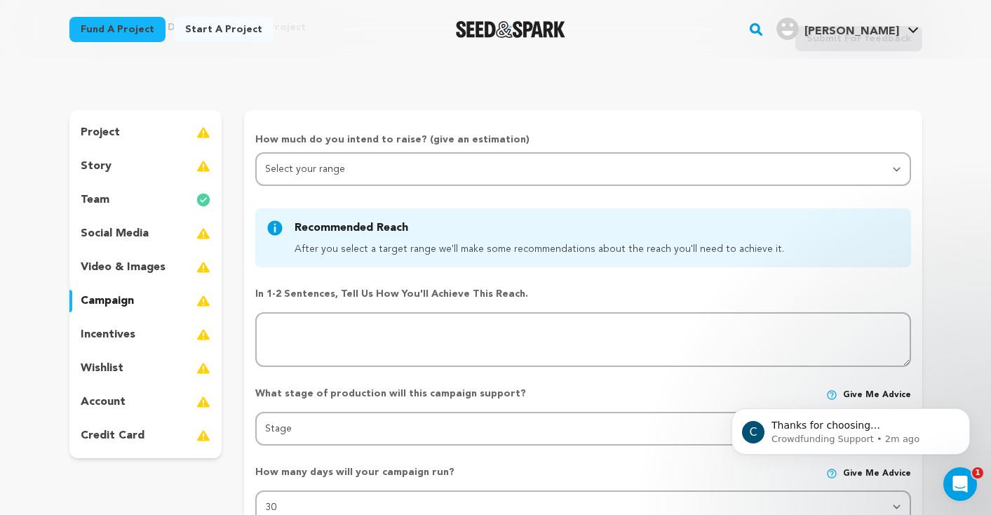
click at [95, 327] on p "incentives" at bounding box center [108, 334] width 55 height 17
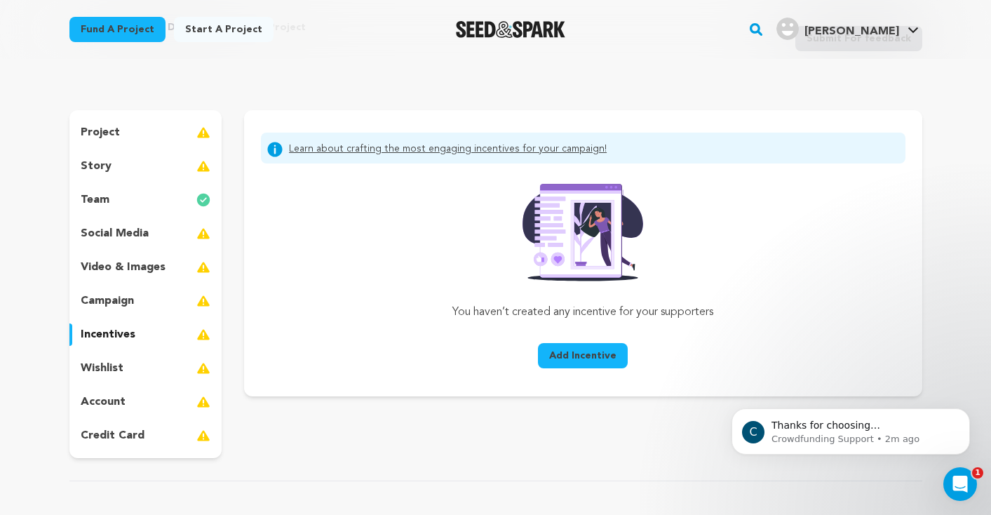
click at [93, 367] on p "wishlist" at bounding box center [102, 368] width 43 height 17
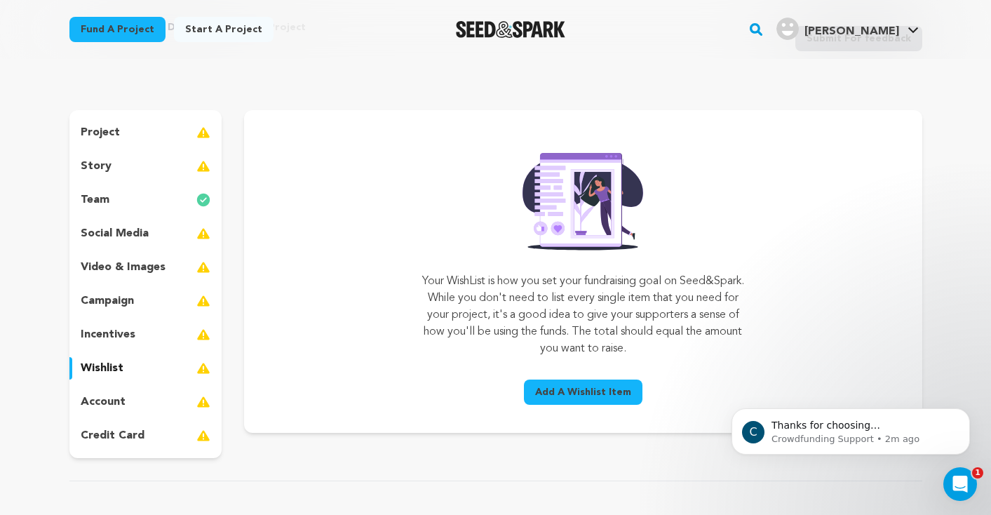
click at [94, 399] on p "account" at bounding box center [103, 401] width 45 height 17
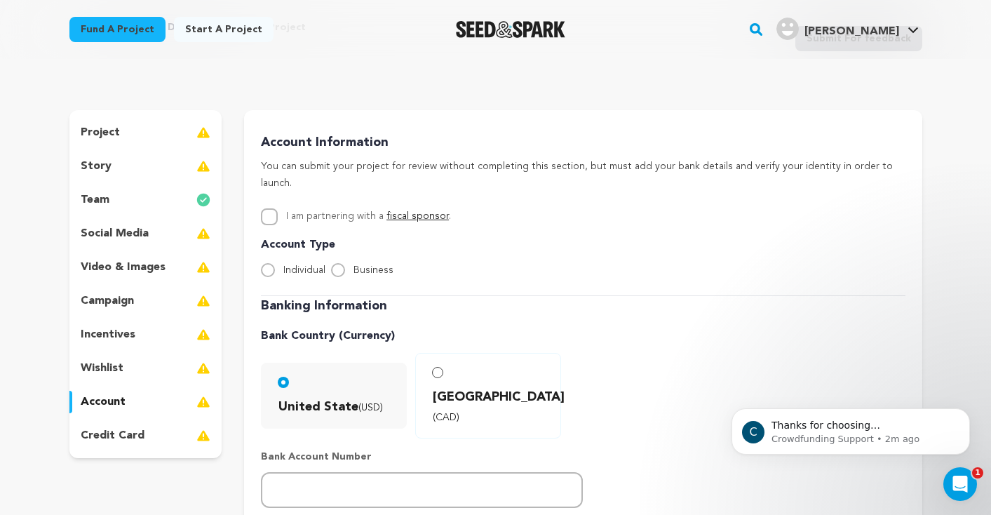
click at [96, 433] on p "credit card" at bounding box center [113, 435] width 64 height 17
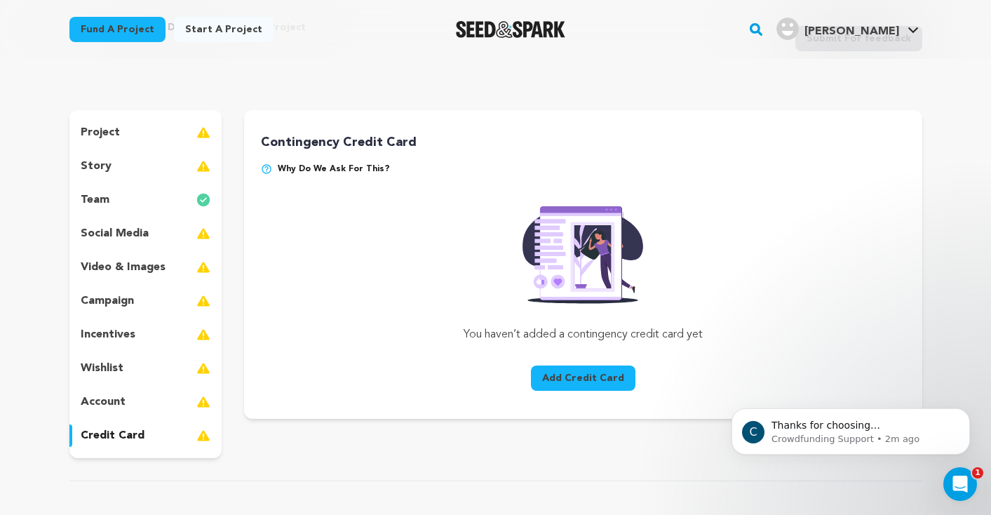
click at [105, 159] on p "story" at bounding box center [96, 166] width 31 height 17
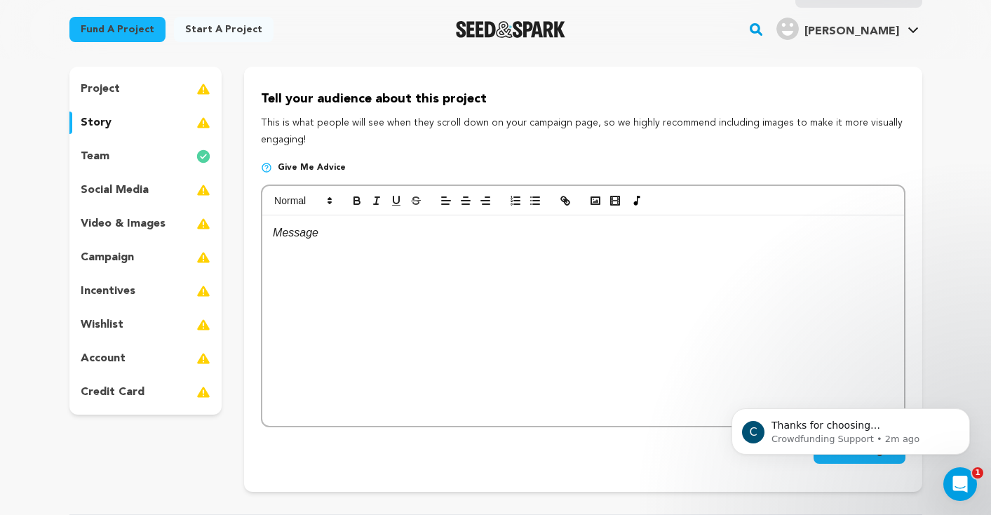
scroll to position [119, 0]
click at [128, 190] on p "social media" at bounding box center [115, 189] width 68 height 17
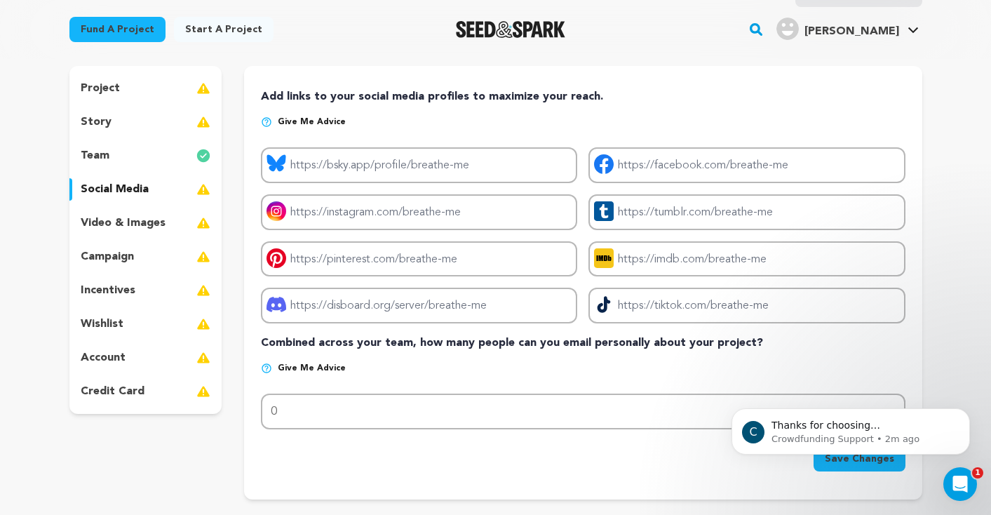
click at [111, 84] on p "project" at bounding box center [100, 88] width 39 height 17
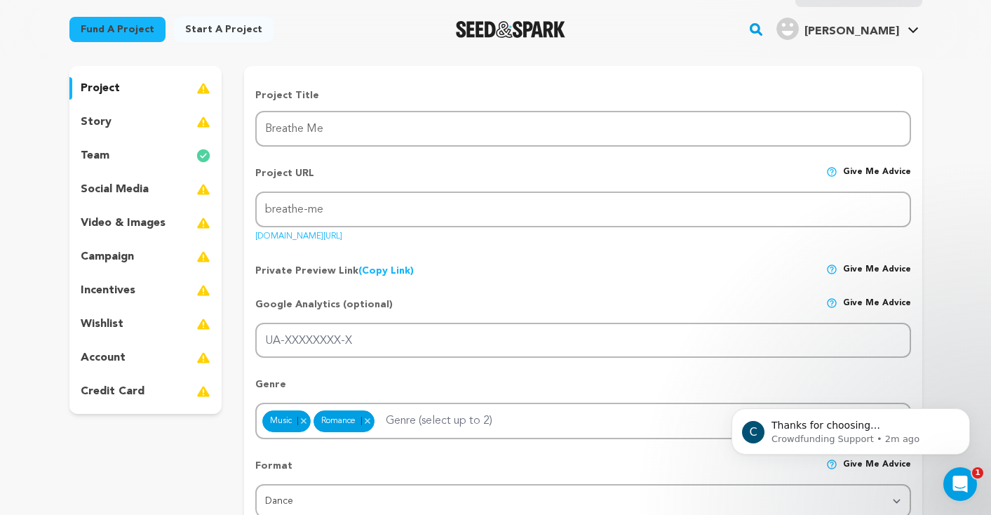
click at [101, 385] on p "credit card" at bounding box center [113, 391] width 64 height 17
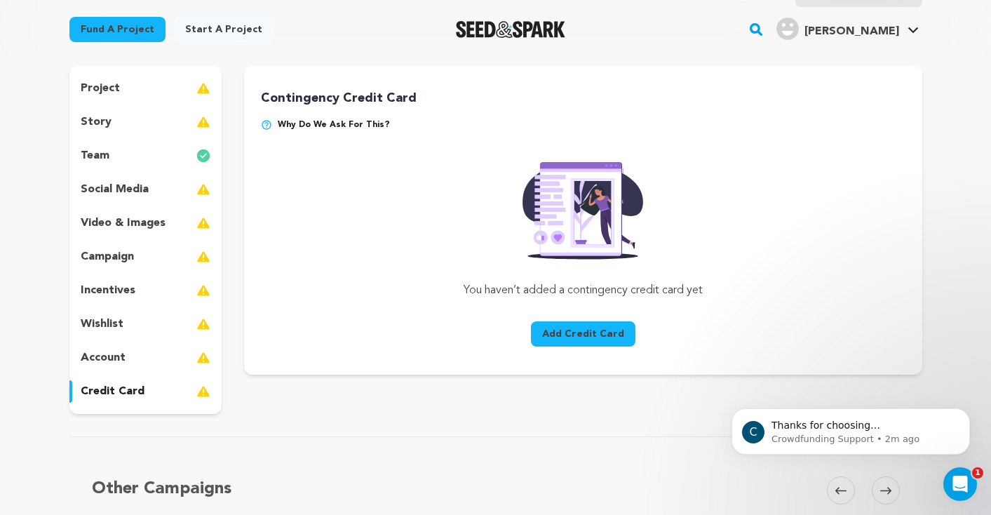
click at [105, 350] on p "account" at bounding box center [103, 357] width 45 height 17
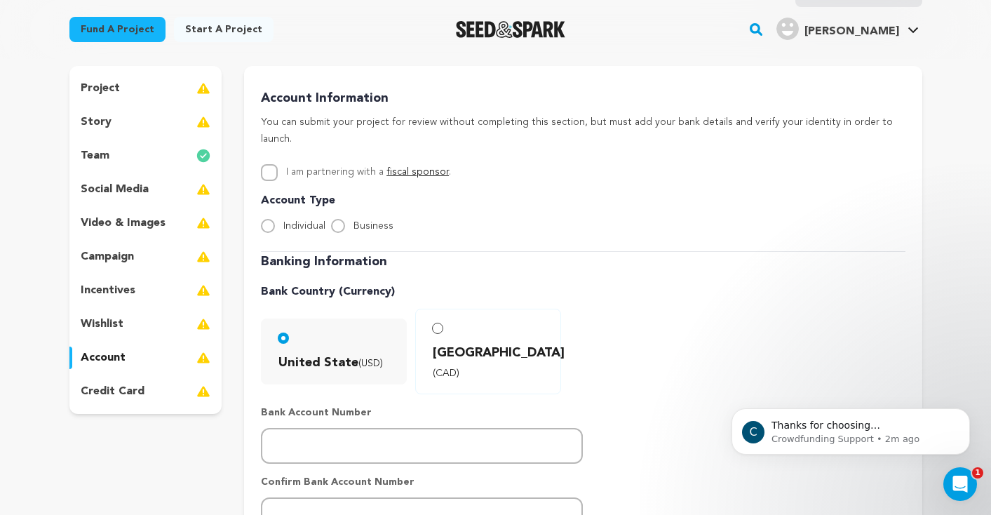
click at [105, 318] on p "wishlist" at bounding box center [102, 323] width 43 height 17
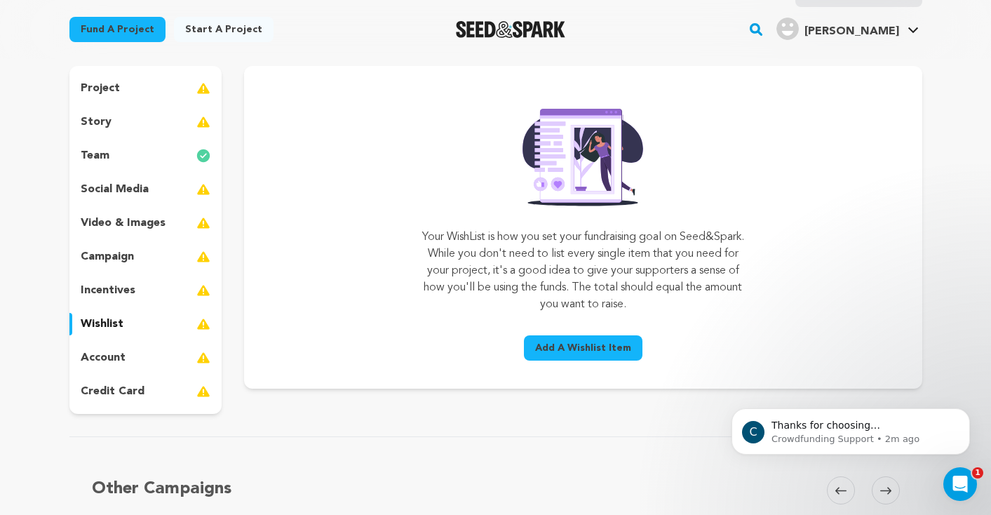
click at [109, 292] on p "incentives" at bounding box center [108, 290] width 55 height 17
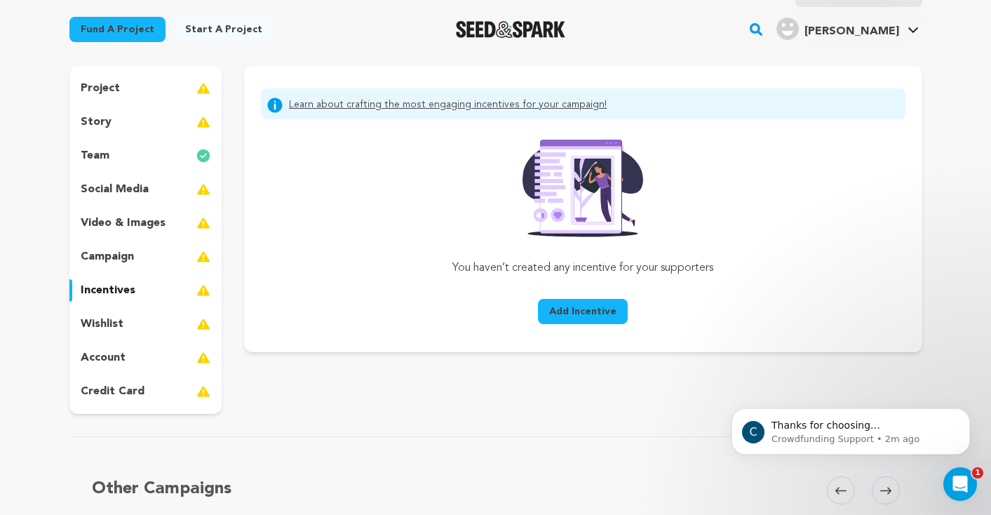
click at [112, 254] on p "campaign" at bounding box center [107, 256] width 53 height 17
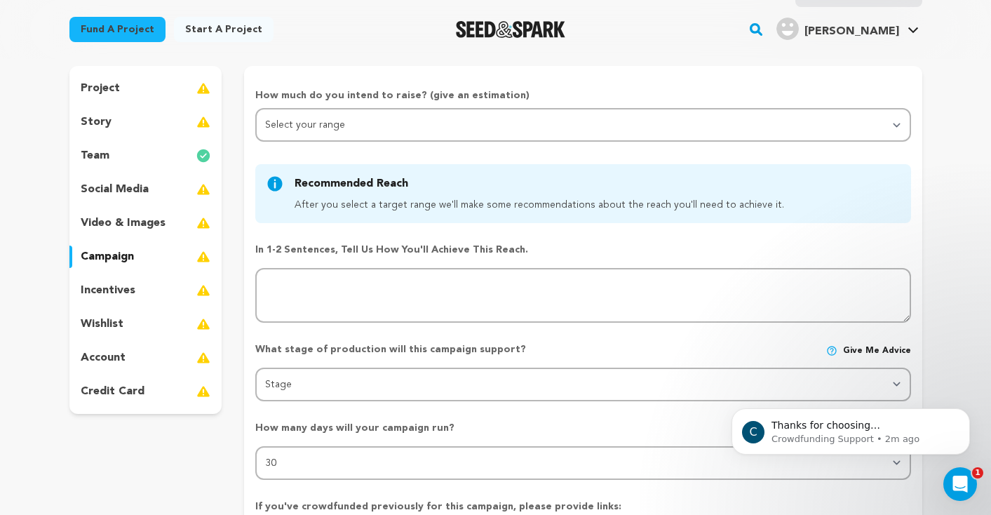
click at [117, 223] on p "video & images" at bounding box center [123, 223] width 85 height 17
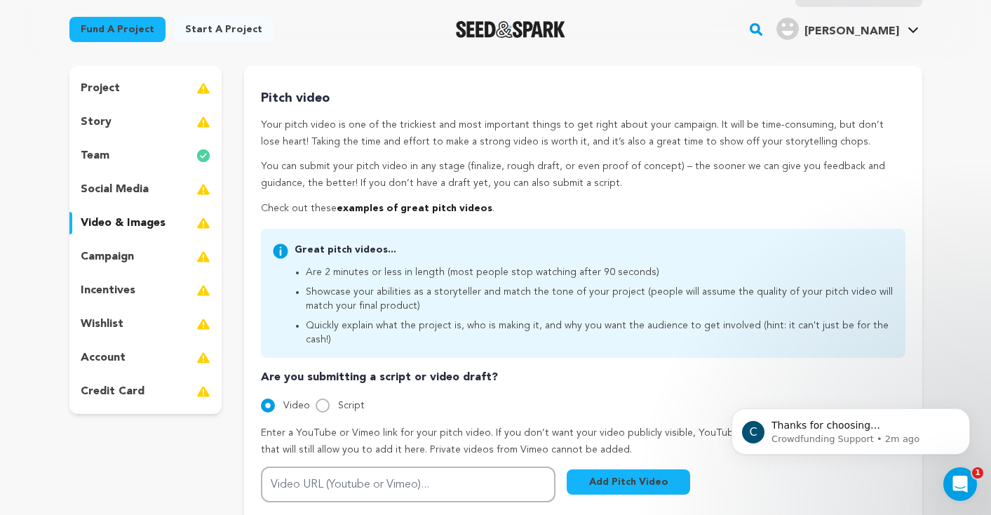
click at [118, 186] on p "social media" at bounding box center [115, 189] width 68 height 17
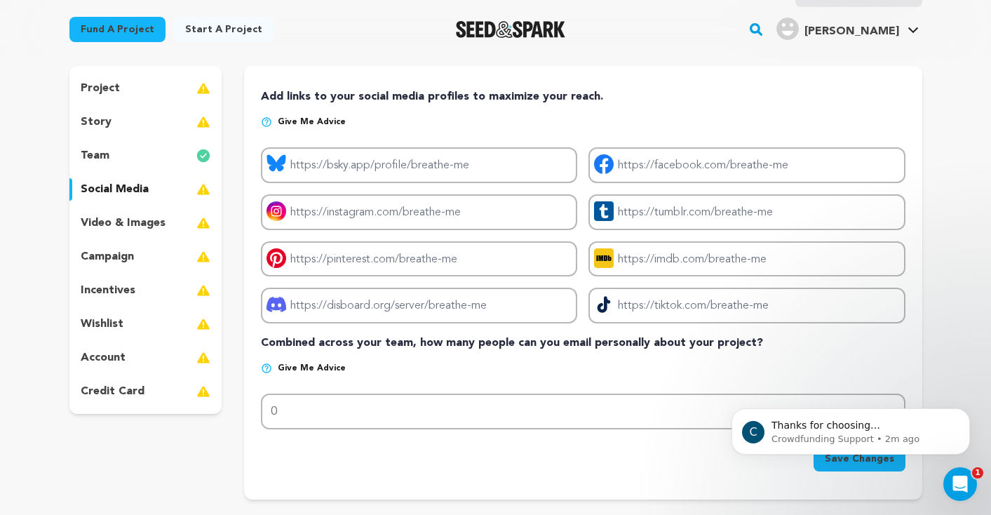
click at [107, 121] on p "story" at bounding box center [96, 122] width 31 height 17
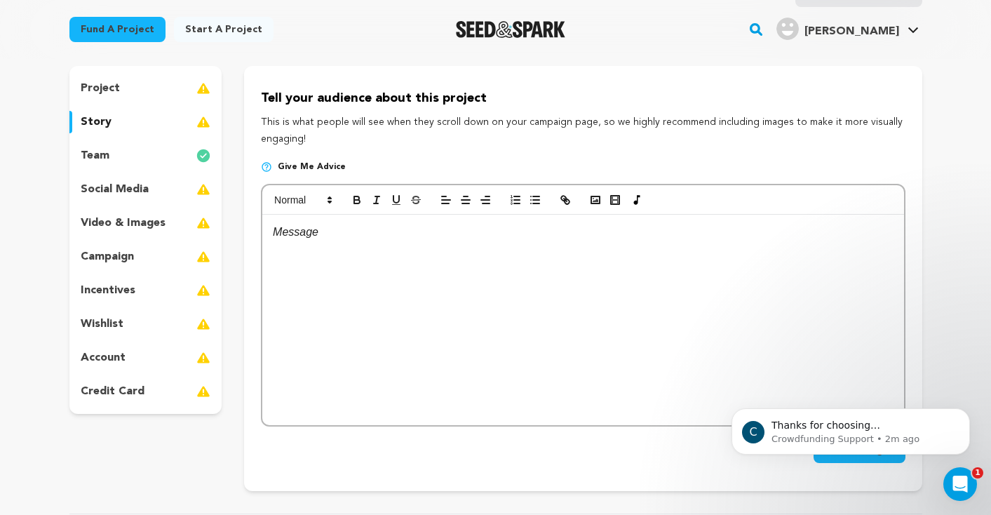
click at [104, 81] on p "project" at bounding box center [100, 88] width 39 height 17
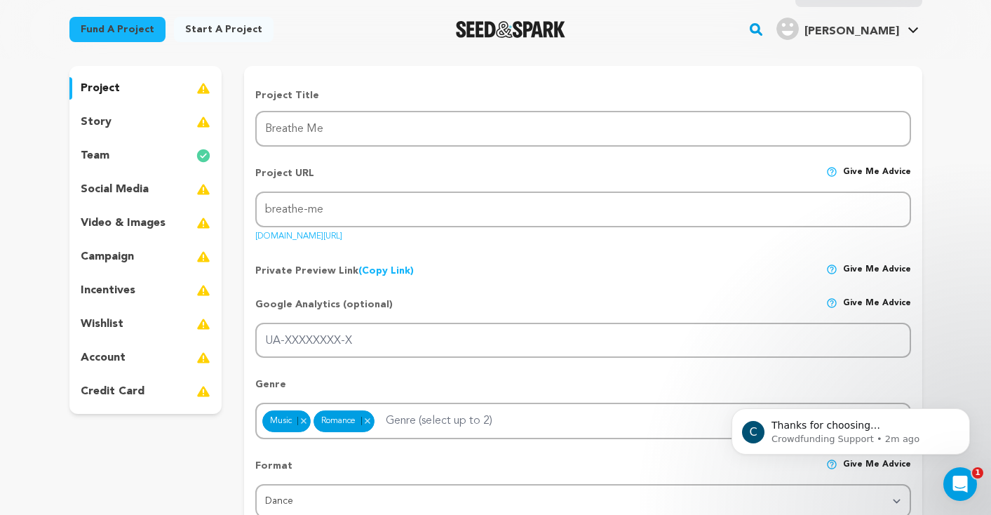
click at [101, 322] on p "wishlist" at bounding box center [102, 323] width 43 height 17
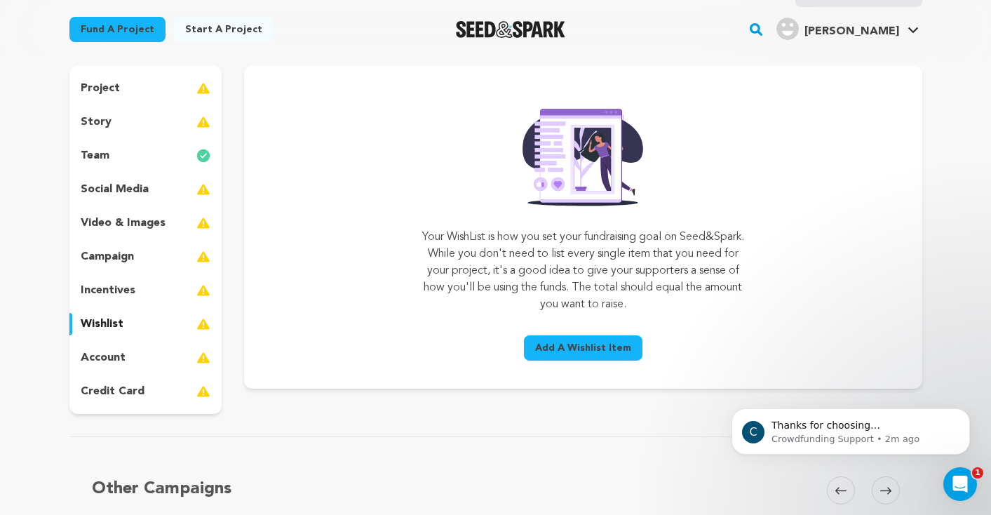
click at [98, 360] on p "account" at bounding box center [103, 357] width 45 height 17
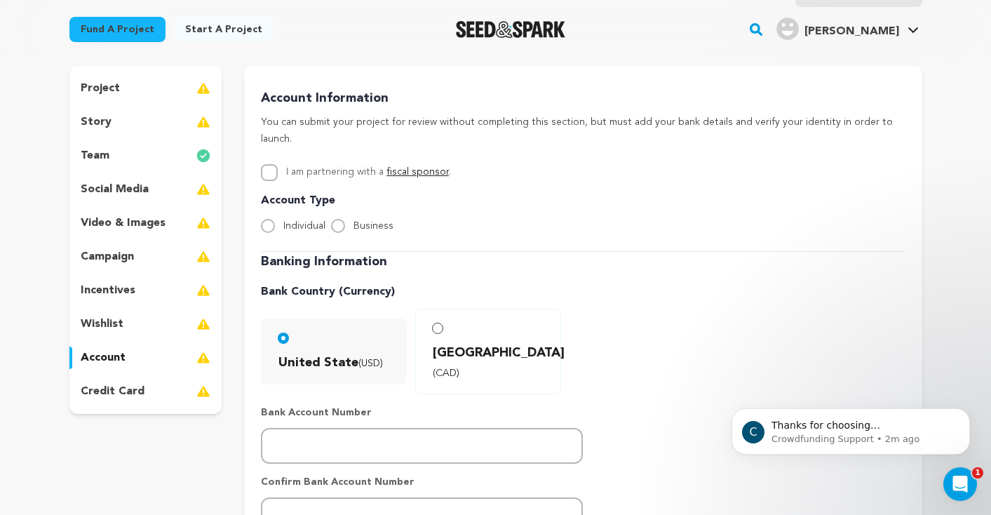
click at [114, 292] on p "incentives" at bounding box center [108, 290] width 55 height 17
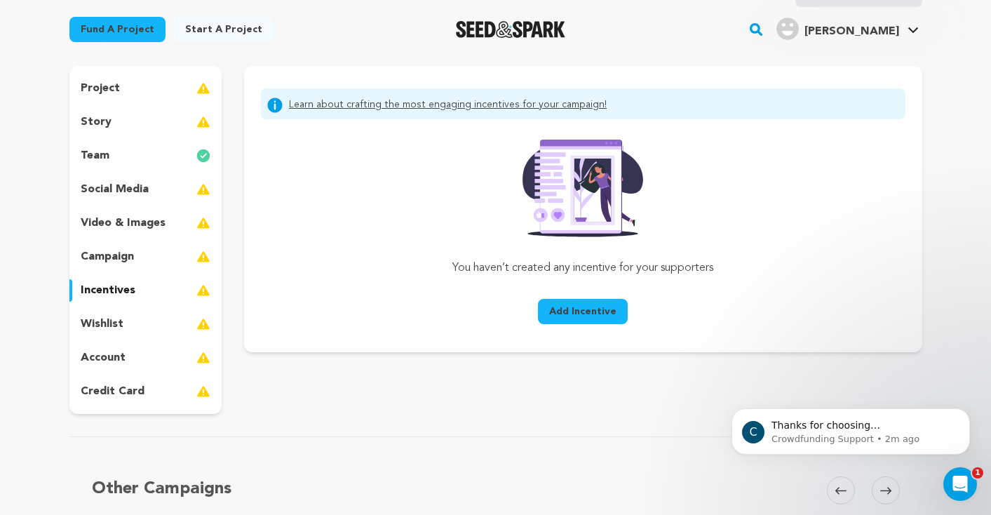
click at [126, 257] on p "campaign" at bounding box center [107, 256] width 53 height 17
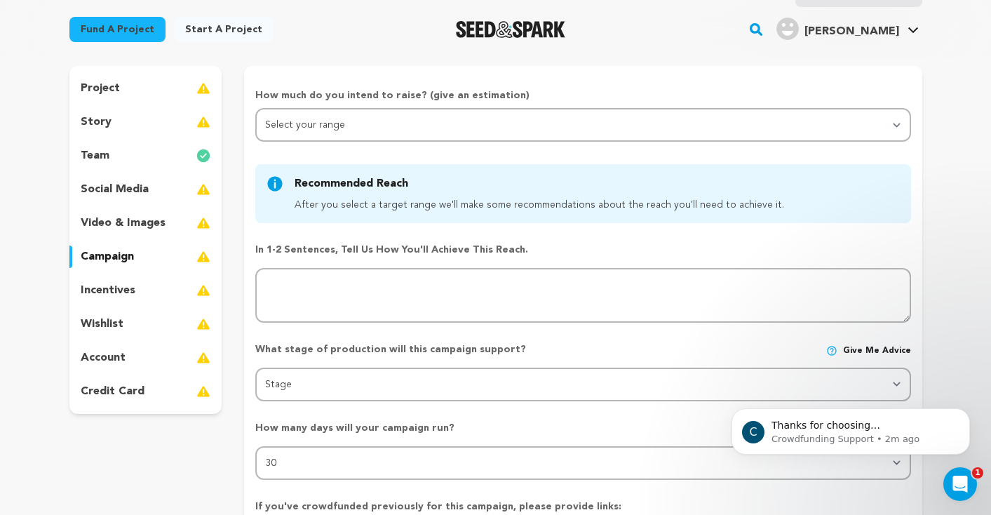
click at [128, 222] on p "video & images" at bounding box center [123, 223] width 85 height 17
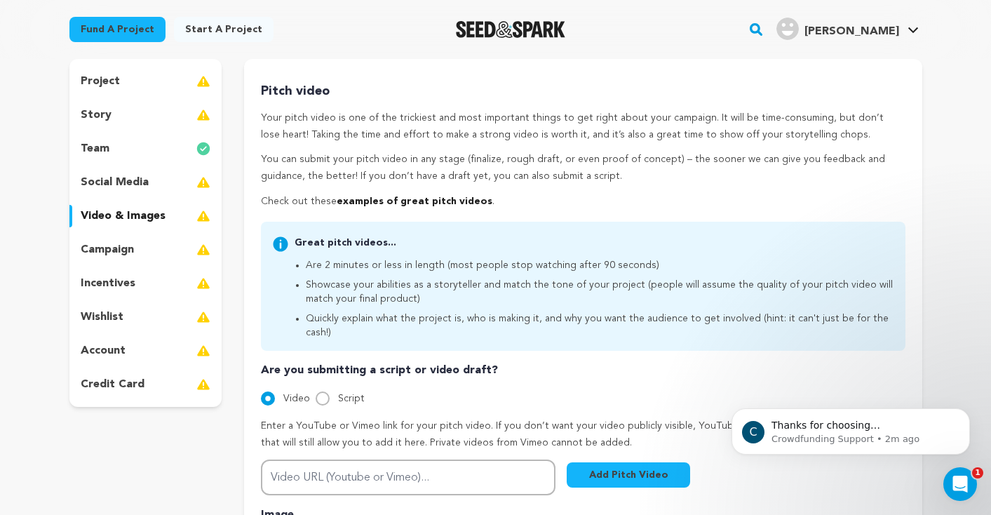
scroll to position [217, 0]
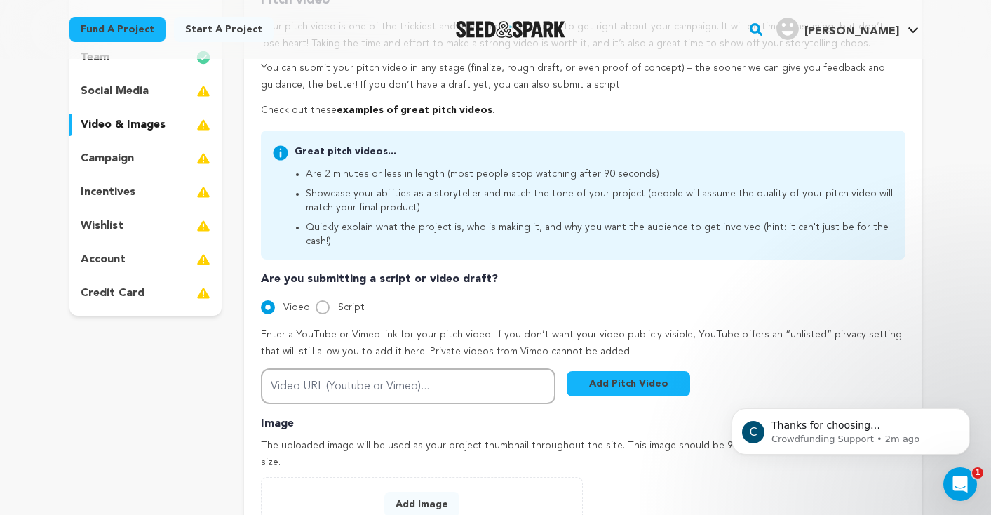
click at [132, 292] on p "credit card" at bounding box center [113, 293] width 64 height 17
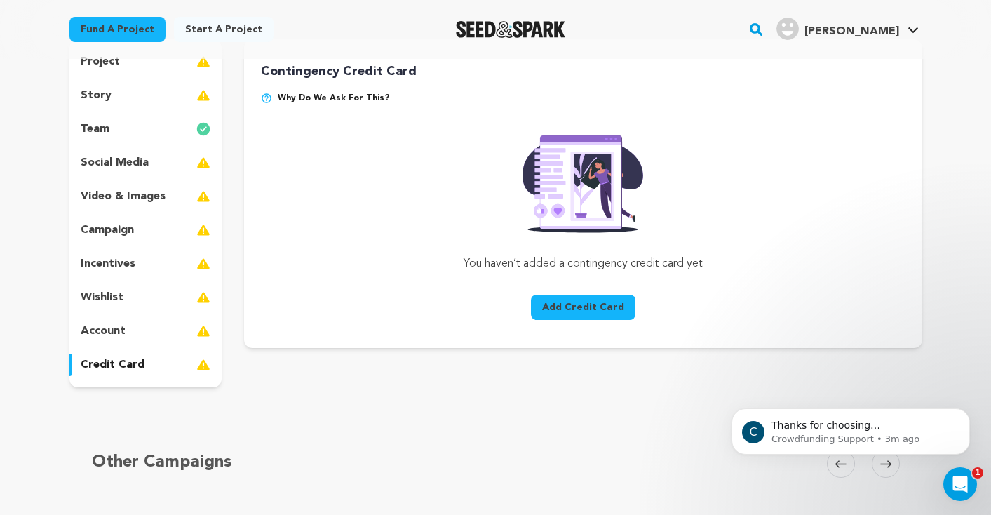
scroll to position [97, 0]
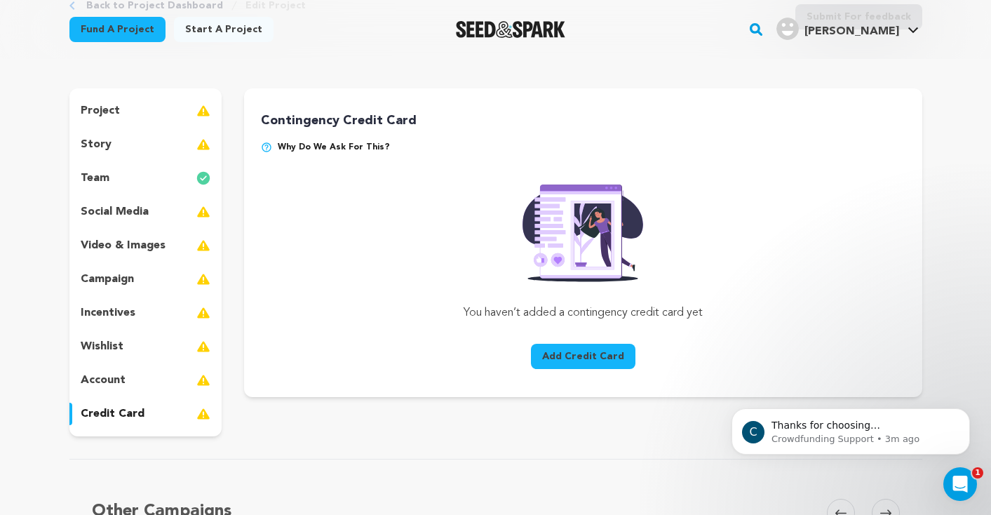
click at [113, 210] on p "social media" at bounding box center [115, 211] width 68 height 17
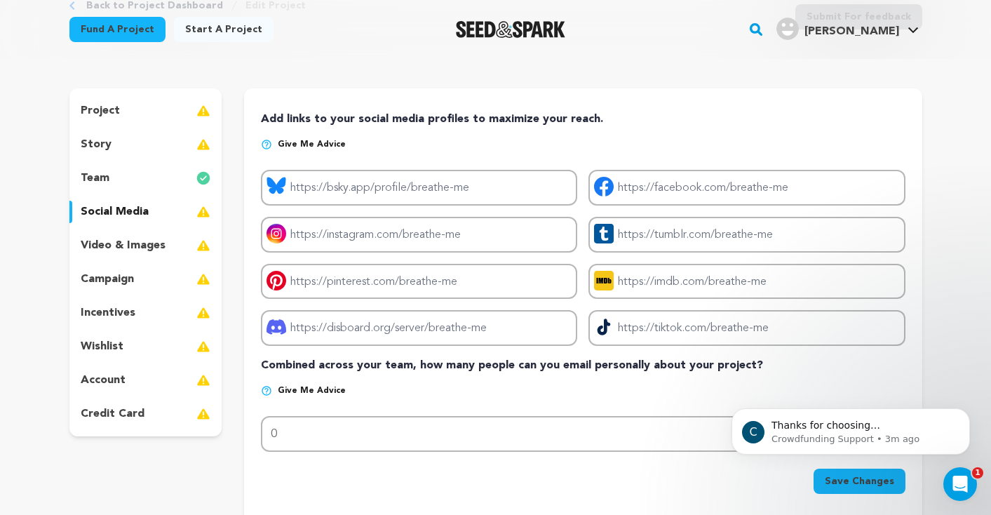
click at [106, 140] on p "story" at bounding box center [96, 144] width 31 height 17
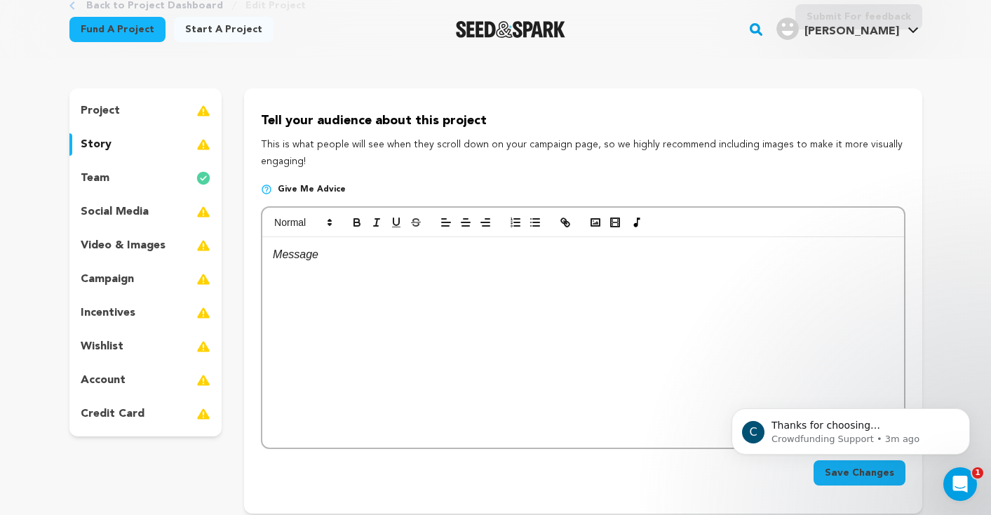
click at [105, 113] on p "project" at bounding box center [100, 110] width 39 height 17
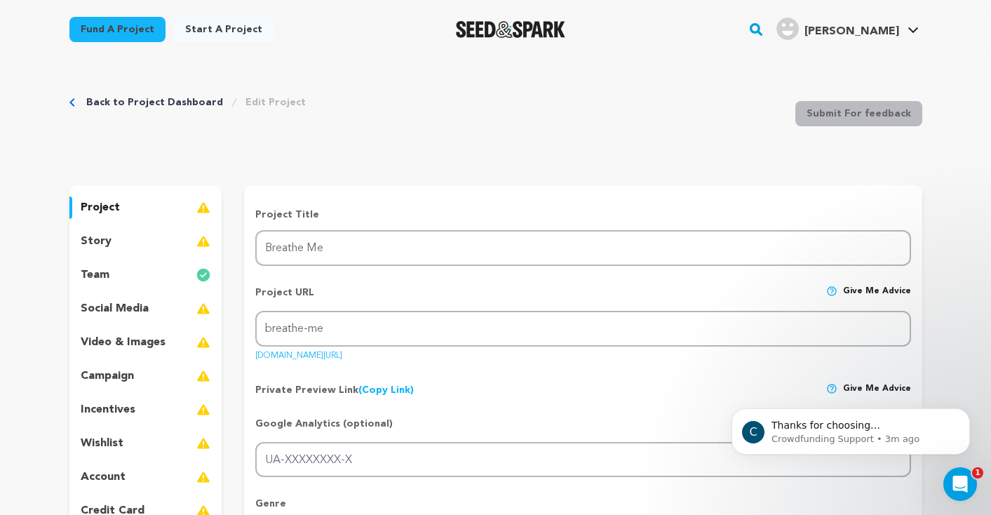
scroll to position [191, 0]
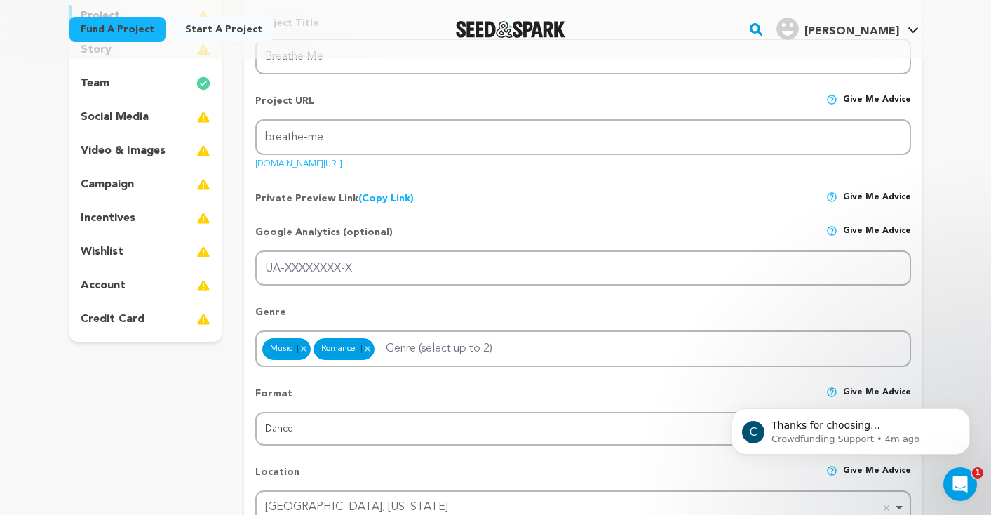
click at [122, 318] on p "credit card" at bounding box center [113, 319] width 64 height 17
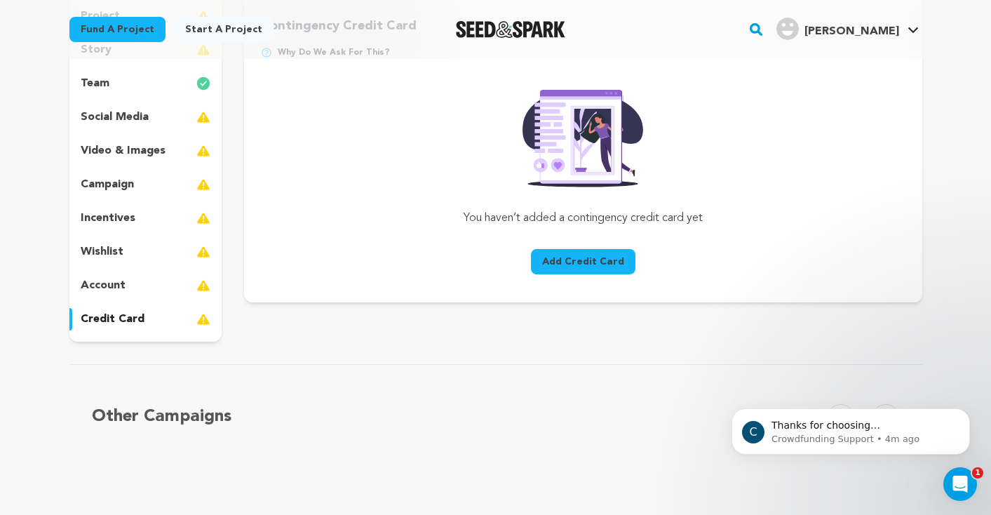
click at [115, 287] on p "account" at bounding box center [103, 285] width 45 height 17
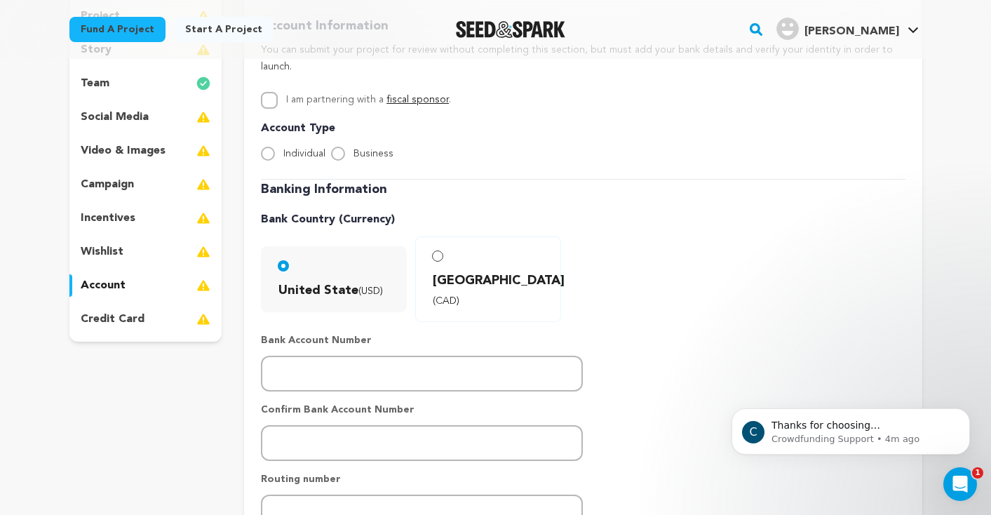
click at [109, 317] on p "credit card" at bounding box center [113, 319] width 64 height 17
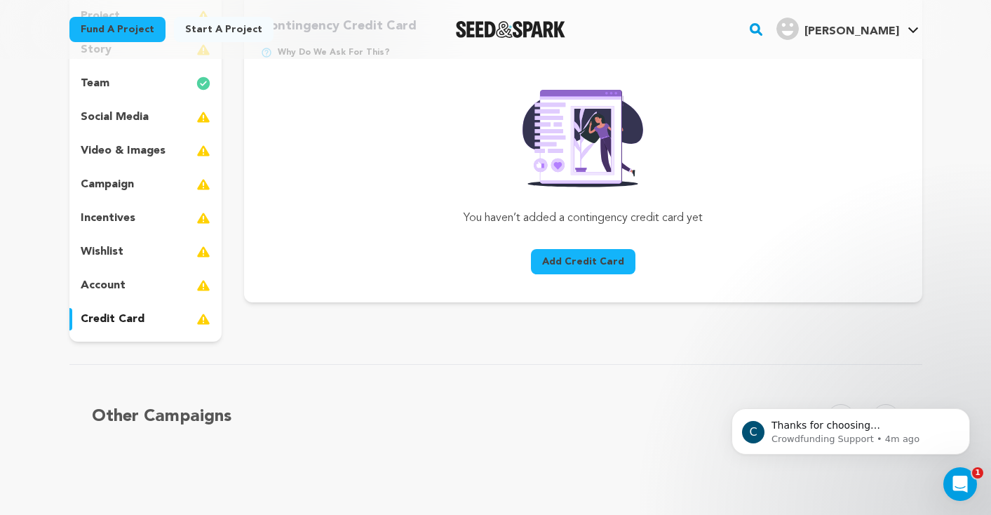
click at [111, 281] on p "account" at bounding box center [103, 285] width 45 height 17
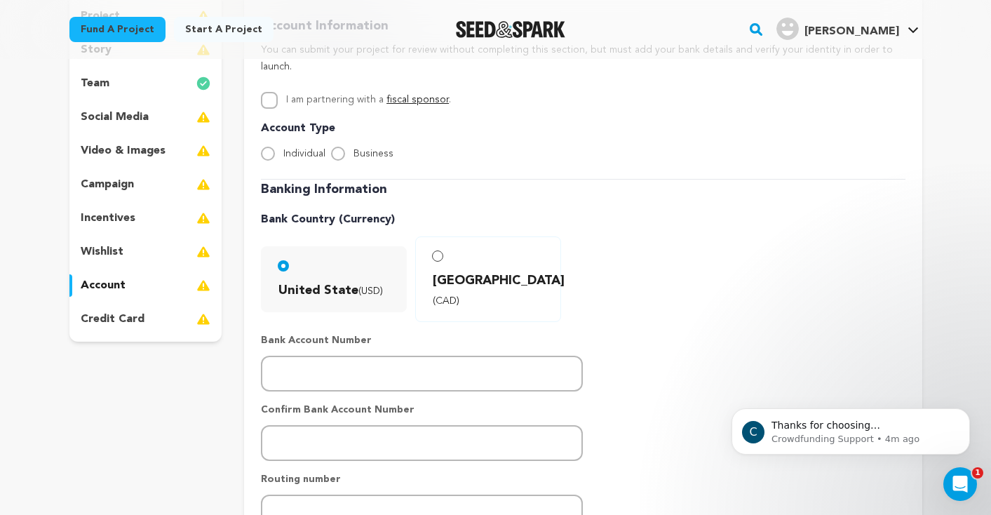
click at [110, 240] on div "project story team social media video & images campaign incentives wishlist acc…" at bounding box center [145, 168] width 153 height 348
click at [104, 254] on p "wishlist" at bounding box center [102, 251] width 43 height 17
